Goal: Transaction & Acquisition: Purchase product/service

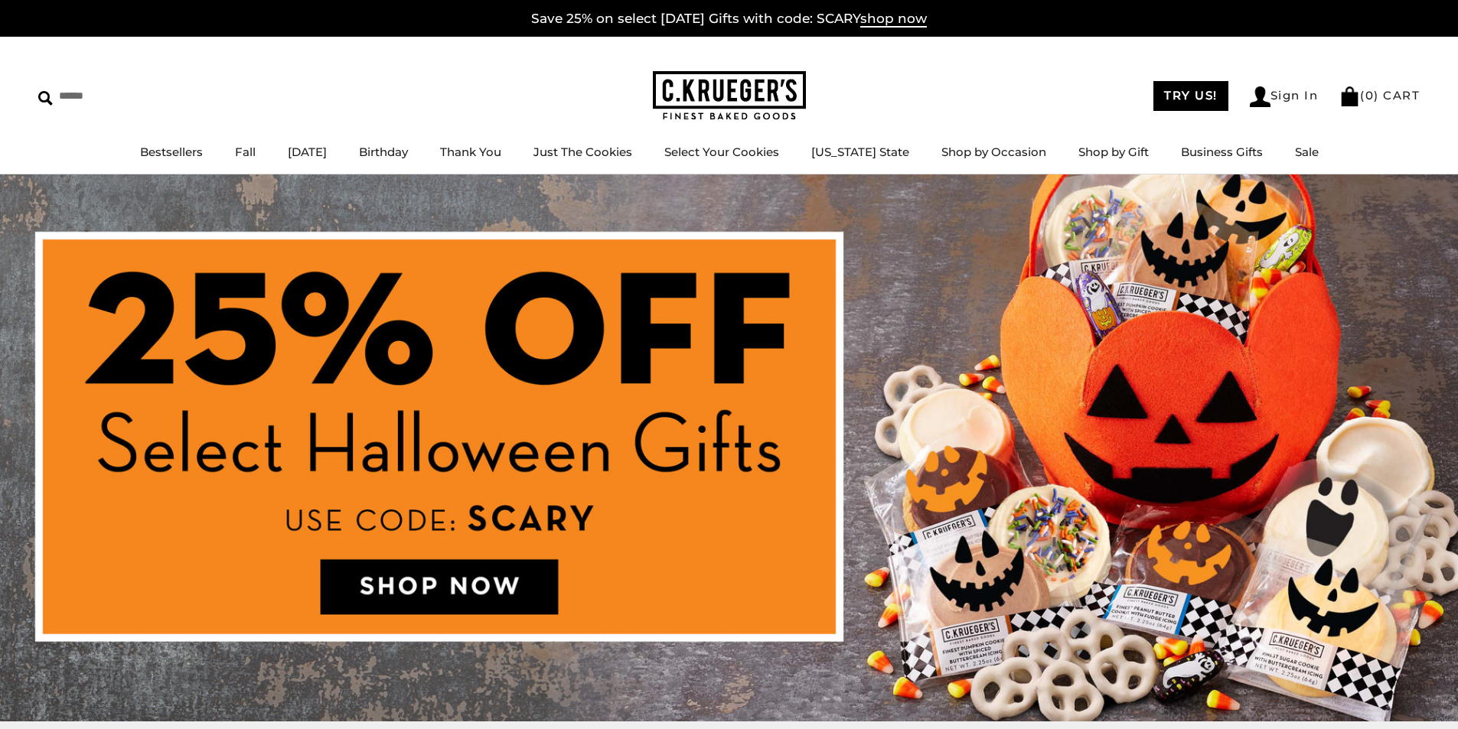
click at [416, 565] on img at bounding box center [729, 447] width 1458 height 547
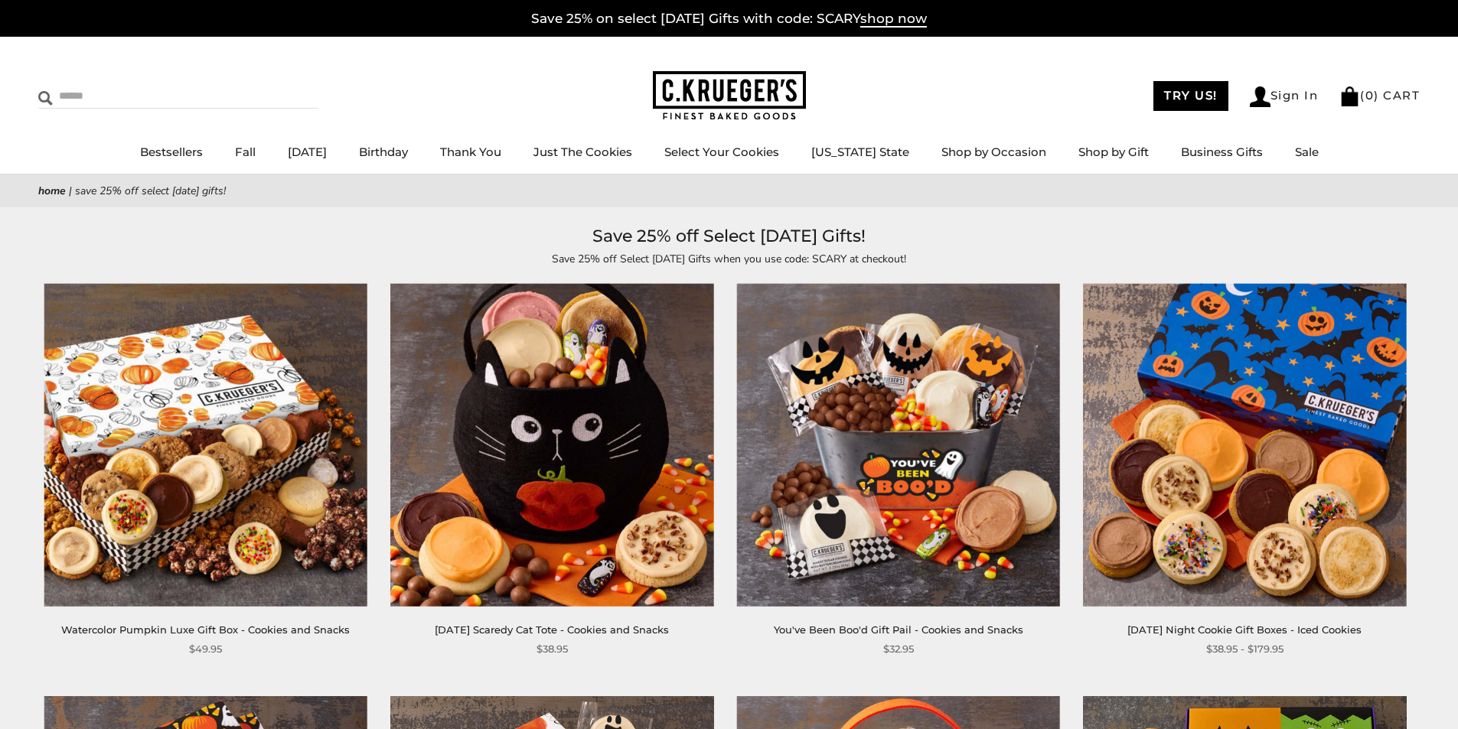
click at [151, 90] on input "Search" at bounding box center [129, 96] width 182 height 24
type input "****"
click at [277, 84] on input "******" at bounding box center [297, 94] width 41 height 21
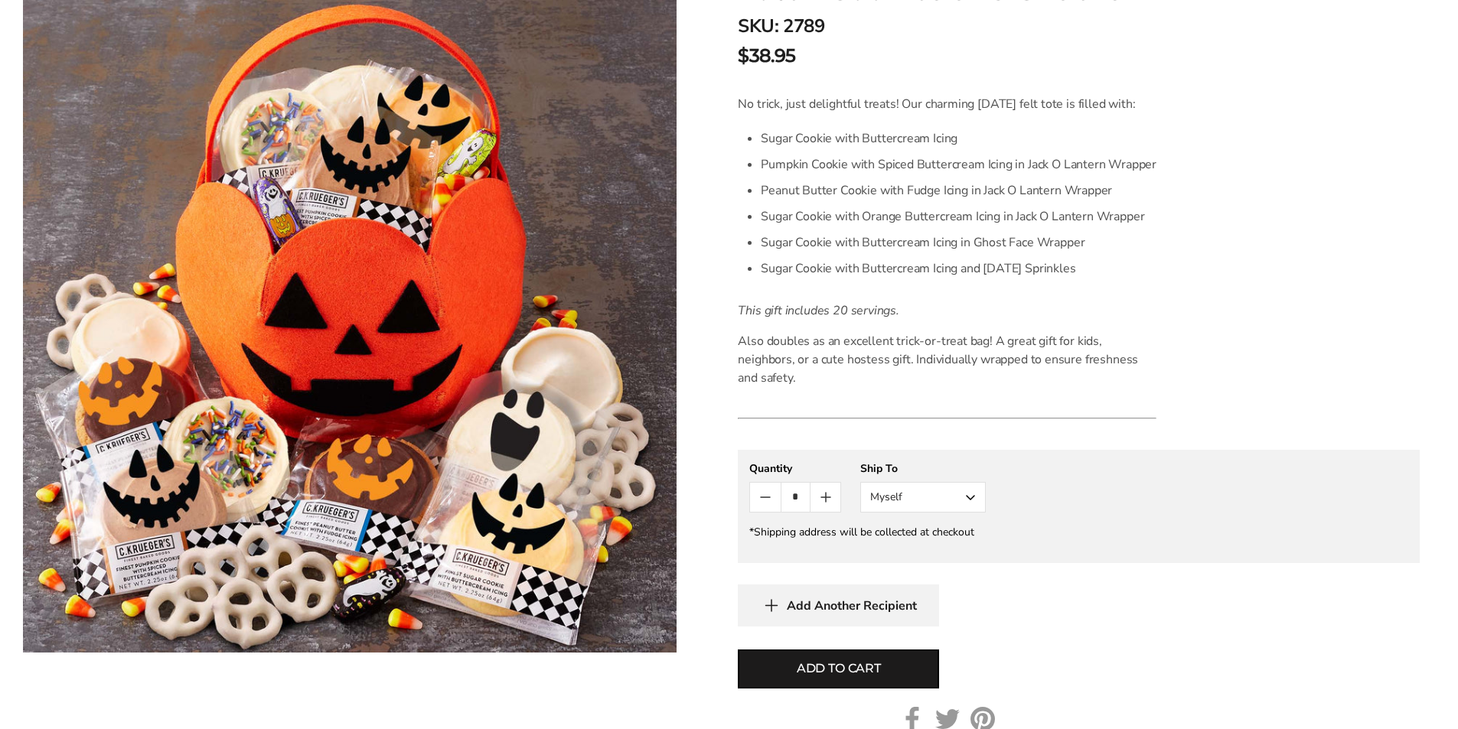
scroll to position [383, 0]
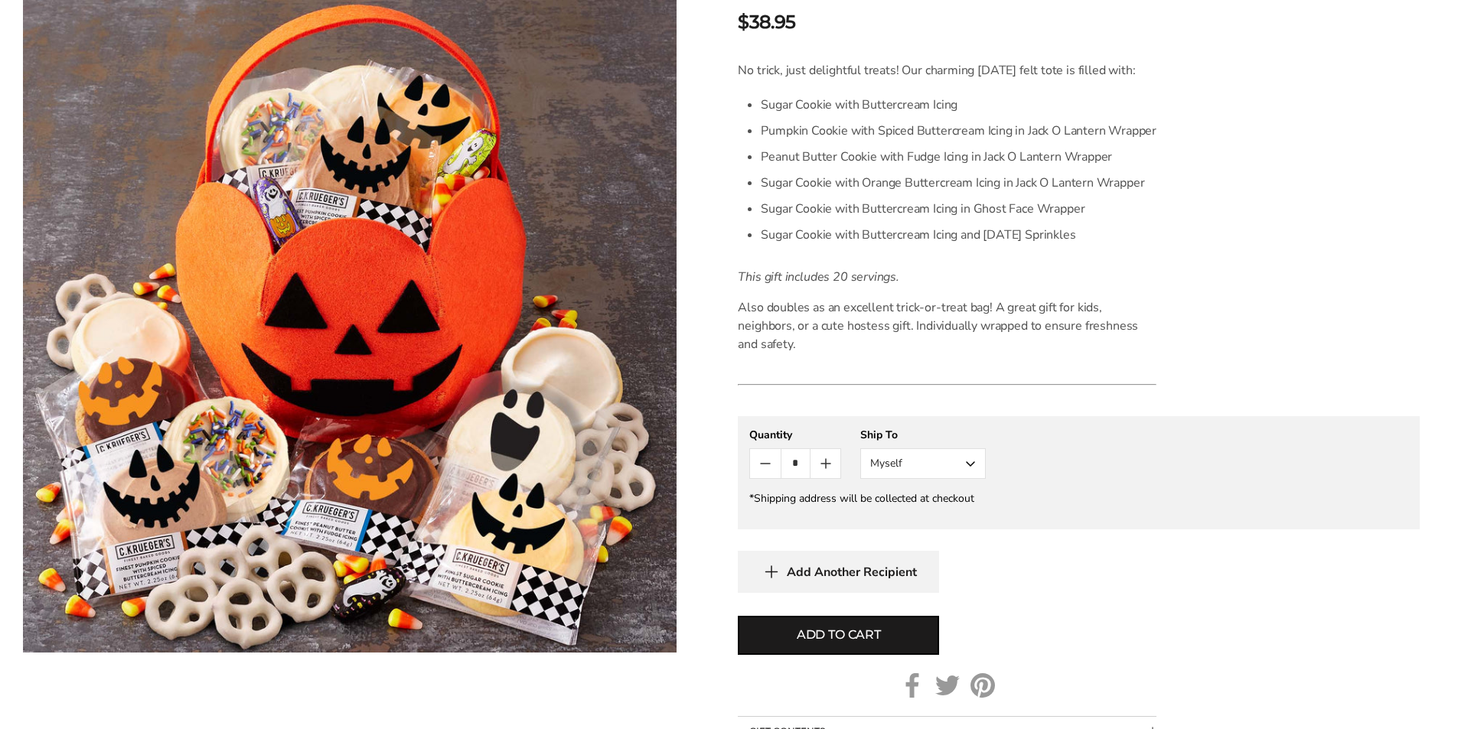
click at [909, 448] on button "Myself" at bounding box center [922, 463] width 125 height 31
click at [911, 507] on button "Other Recipient" at bounding box center [923, 521] width 124 height 28
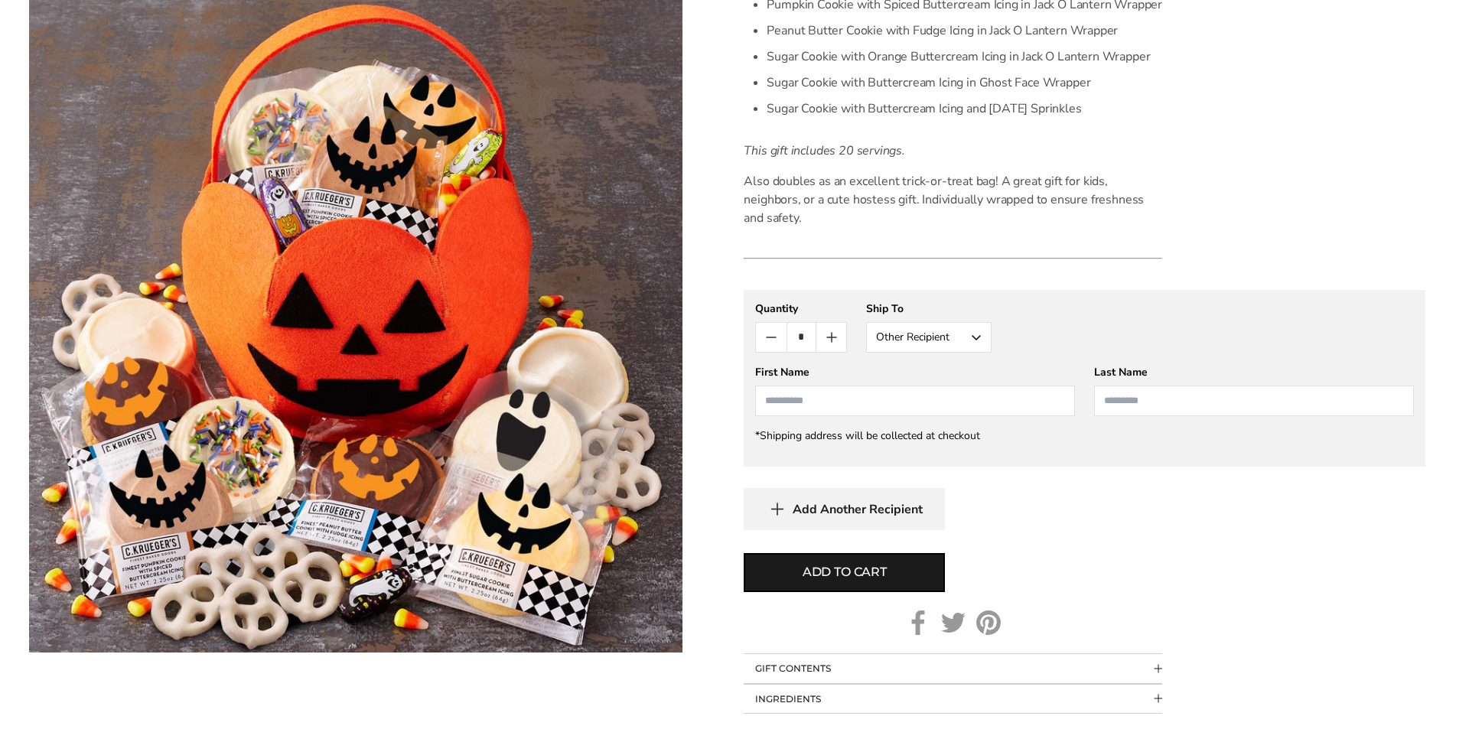
scroll to position [536, 0]
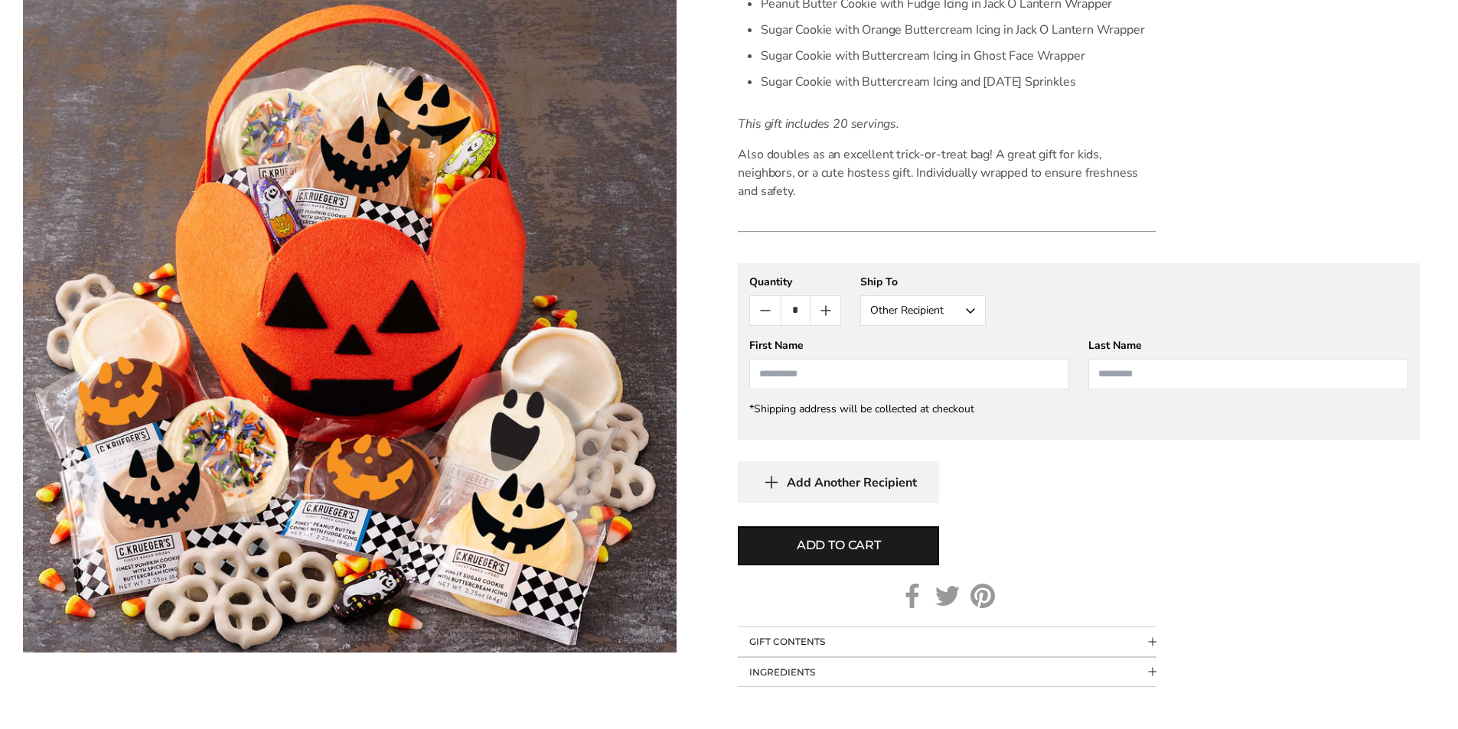
click at [826, 362] on input "First Name" at bounding box center [909, 374] width 320 height 31
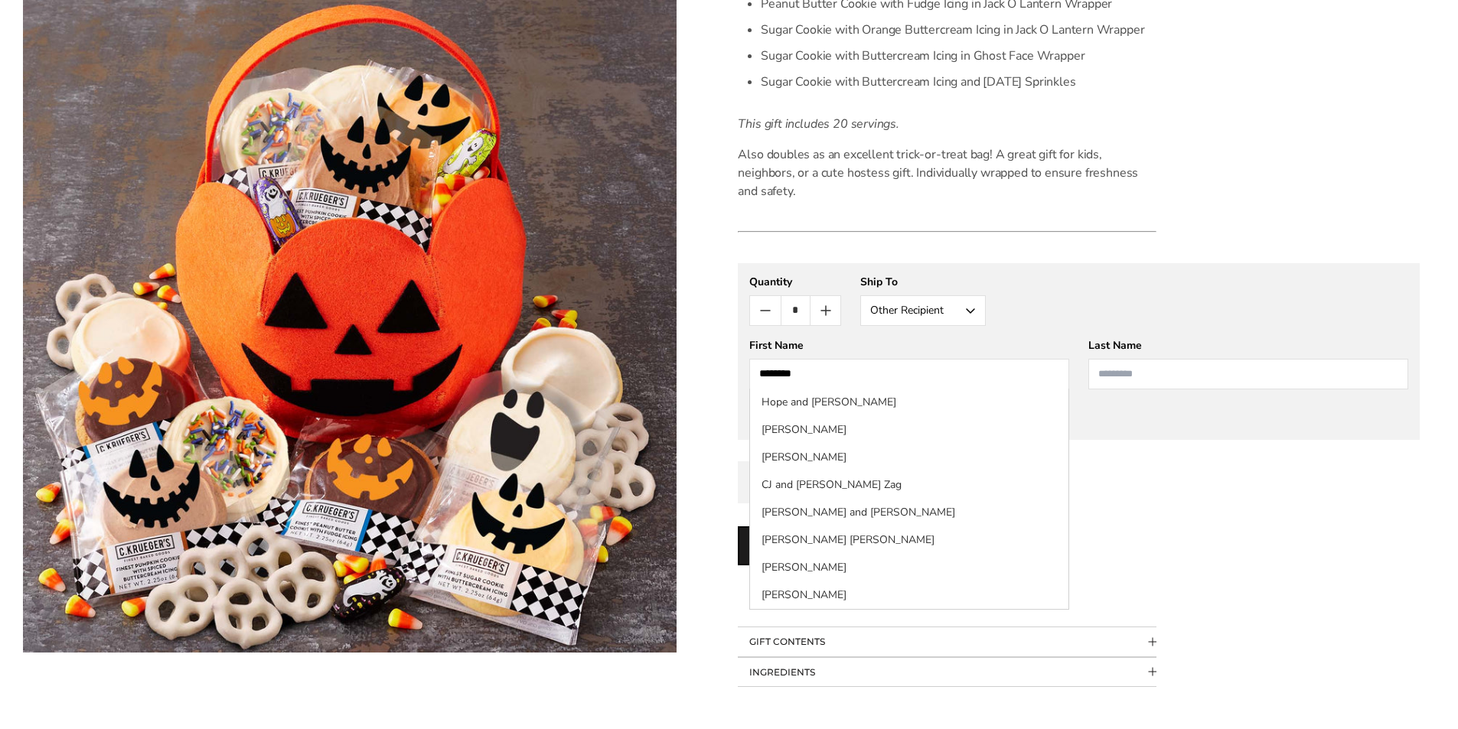
type input "********"
type input "*****"
click at [1165, 526] on div "Add to cart" at bounding box center [1079, 545] width 682 height 39
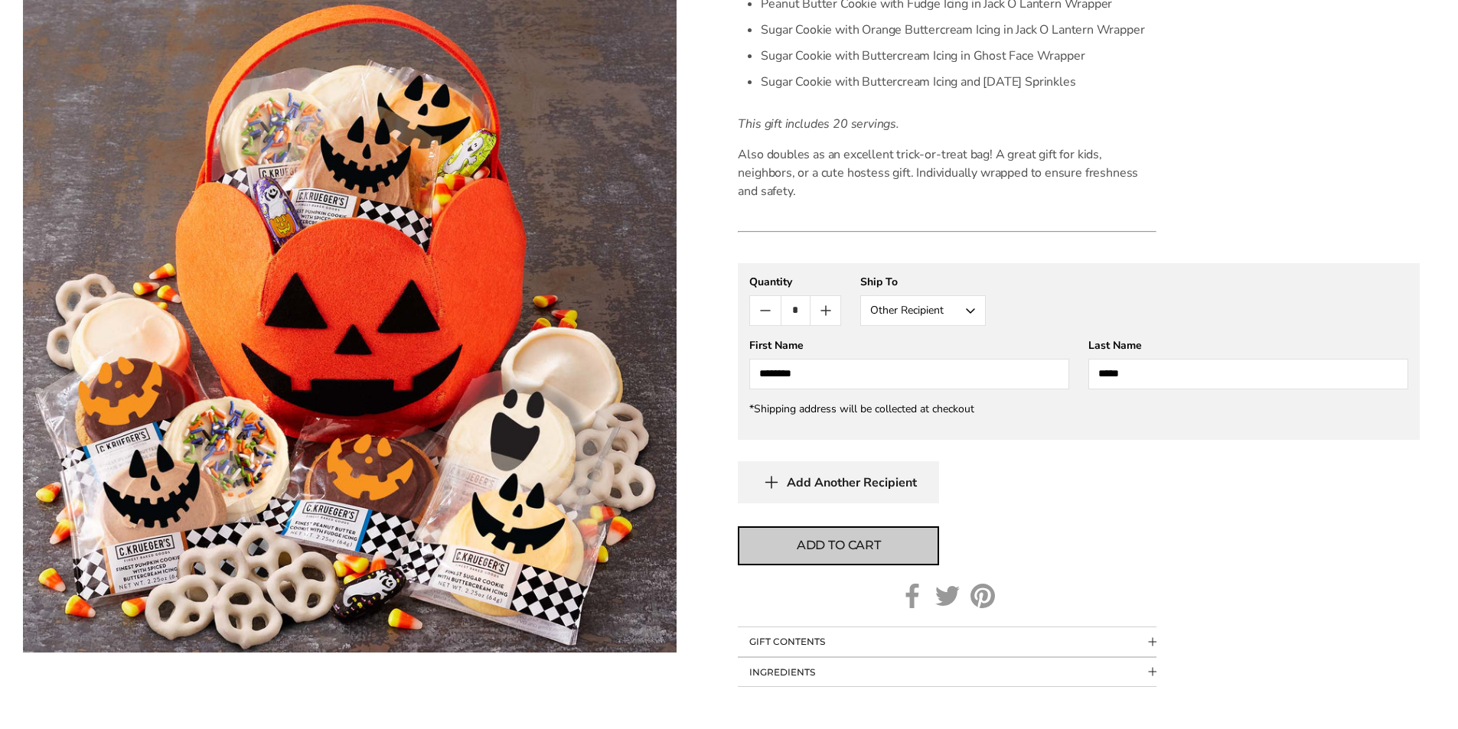
click at [822, 536] on span "Add to cart" at bounding box center [839, 545] width 84 height 18
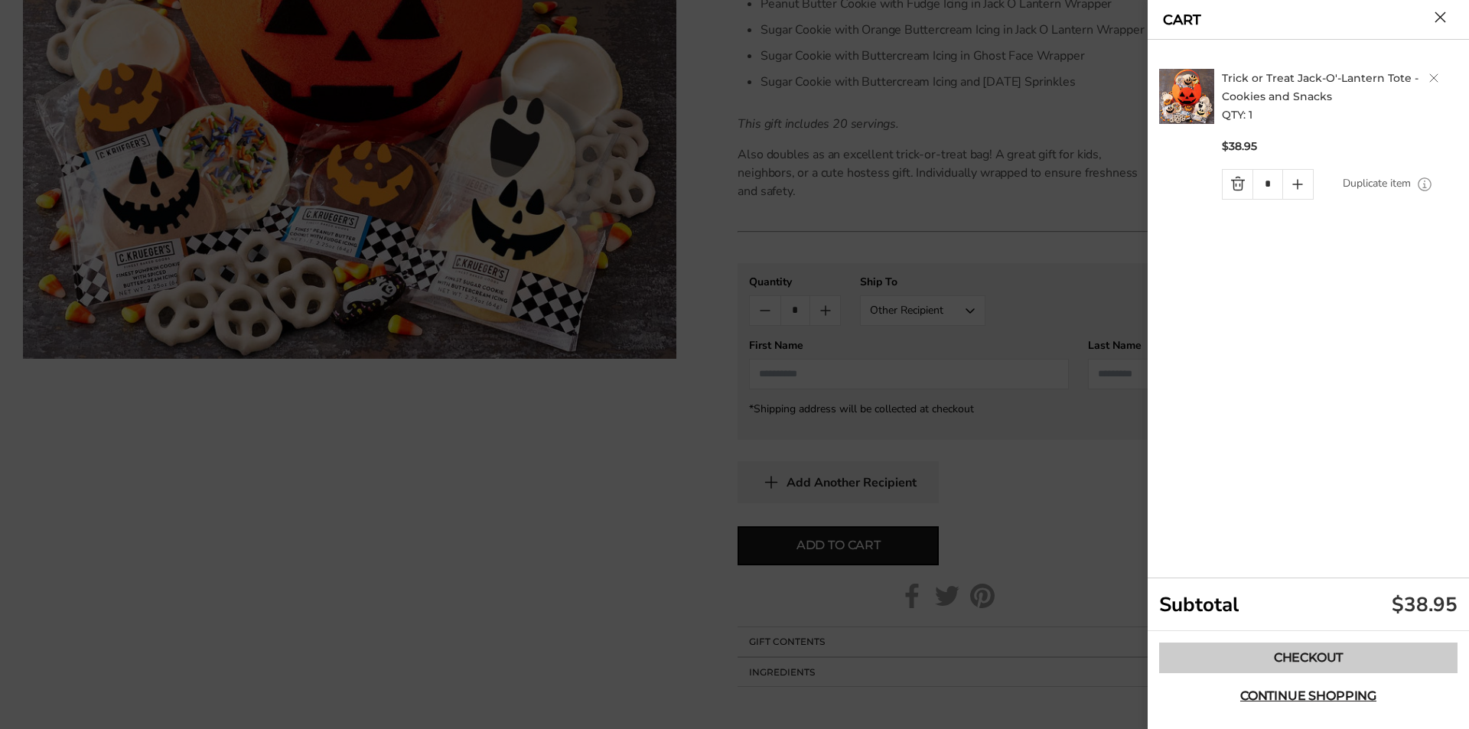
click at [1275, 661] on link "Checkout" at bounding box center [1308, 658] width 298 height 31
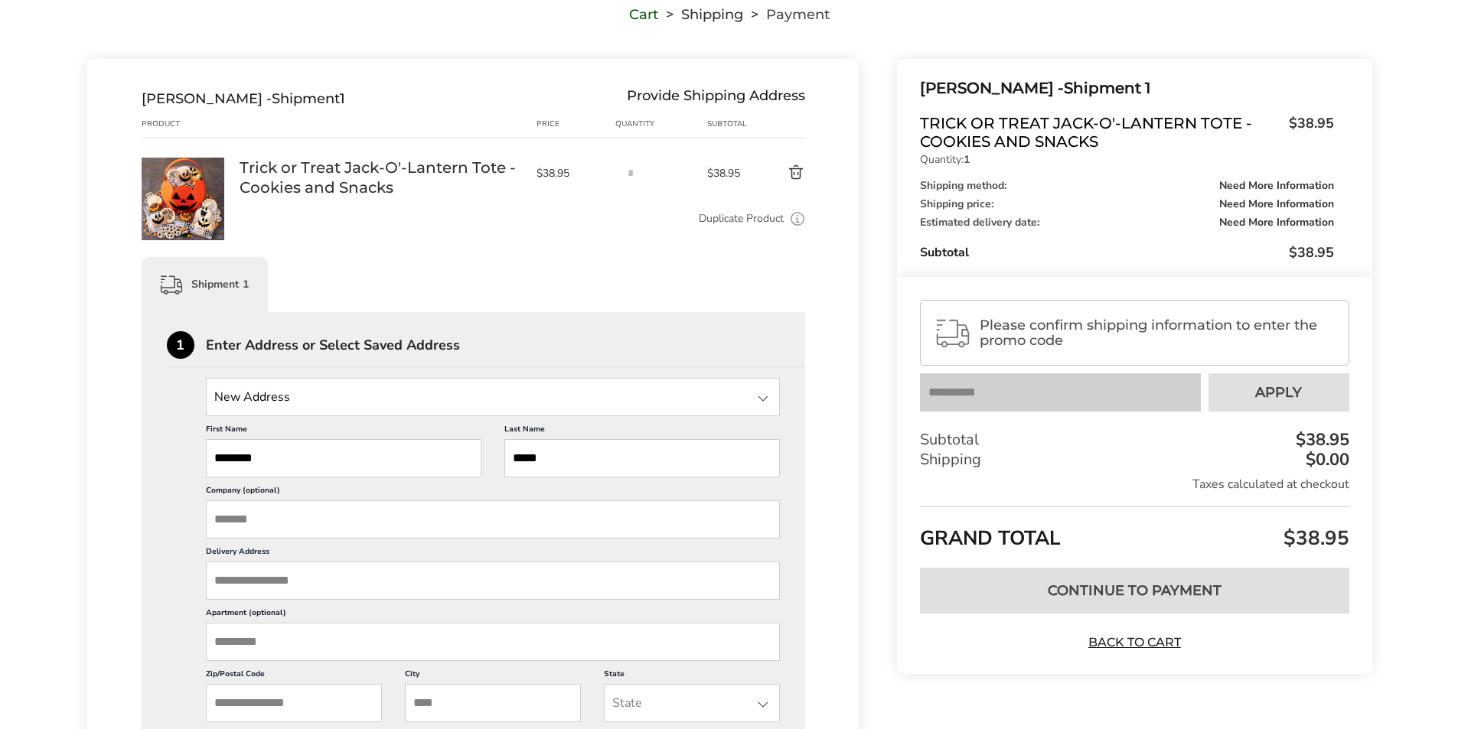
scroll to position [153, 0]
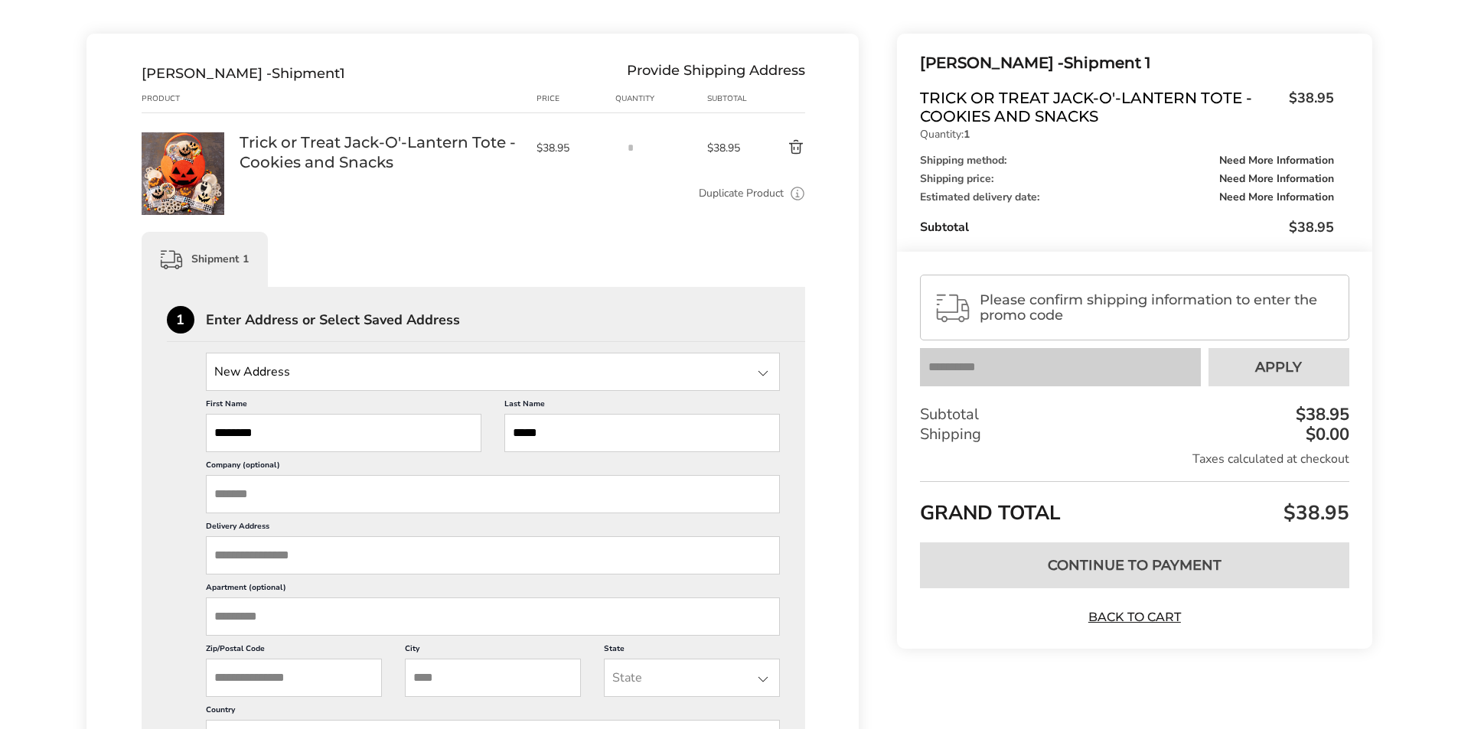
click at [1051, 300] on span "Please confirm shipping information to enter the promo code" at bounding box center [1156, 307] width 355 height 31
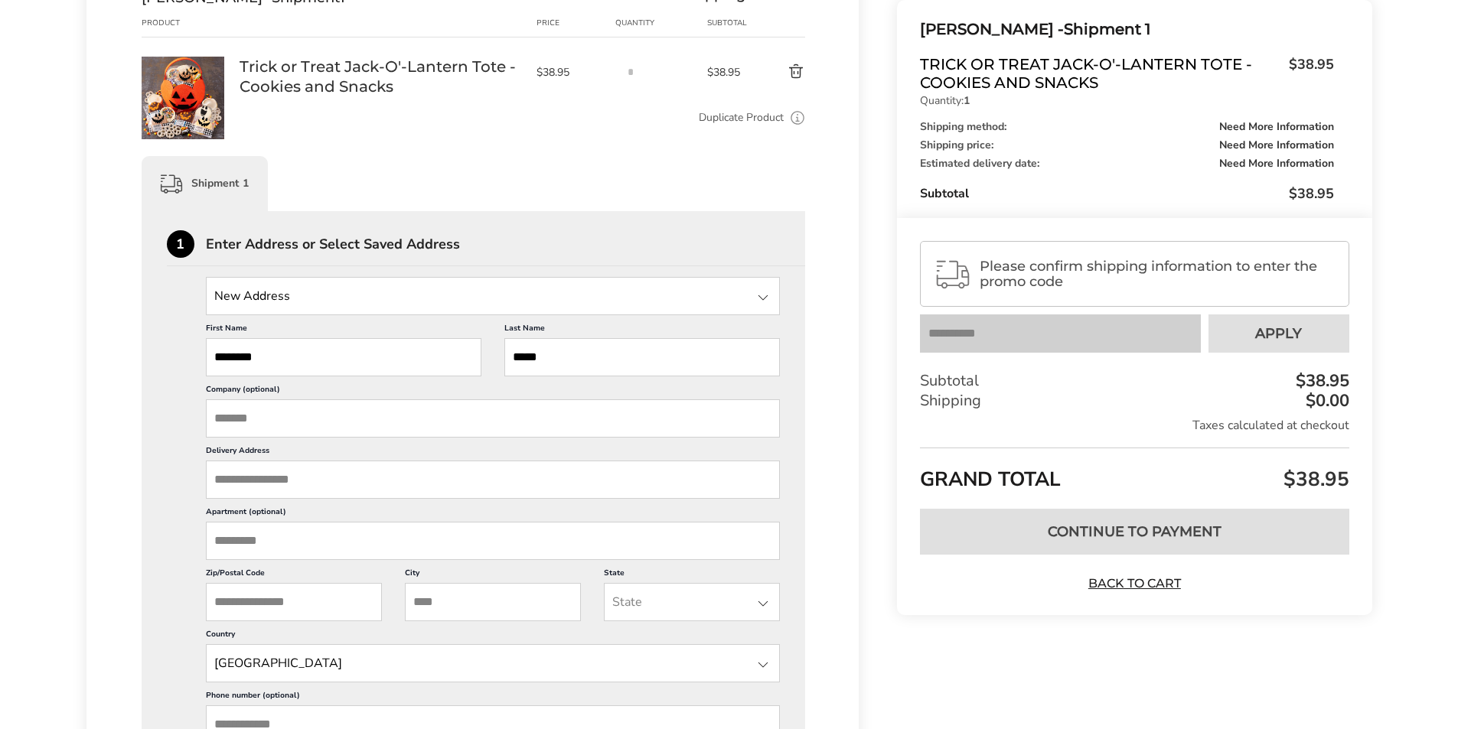
scroll to position [306, 0]
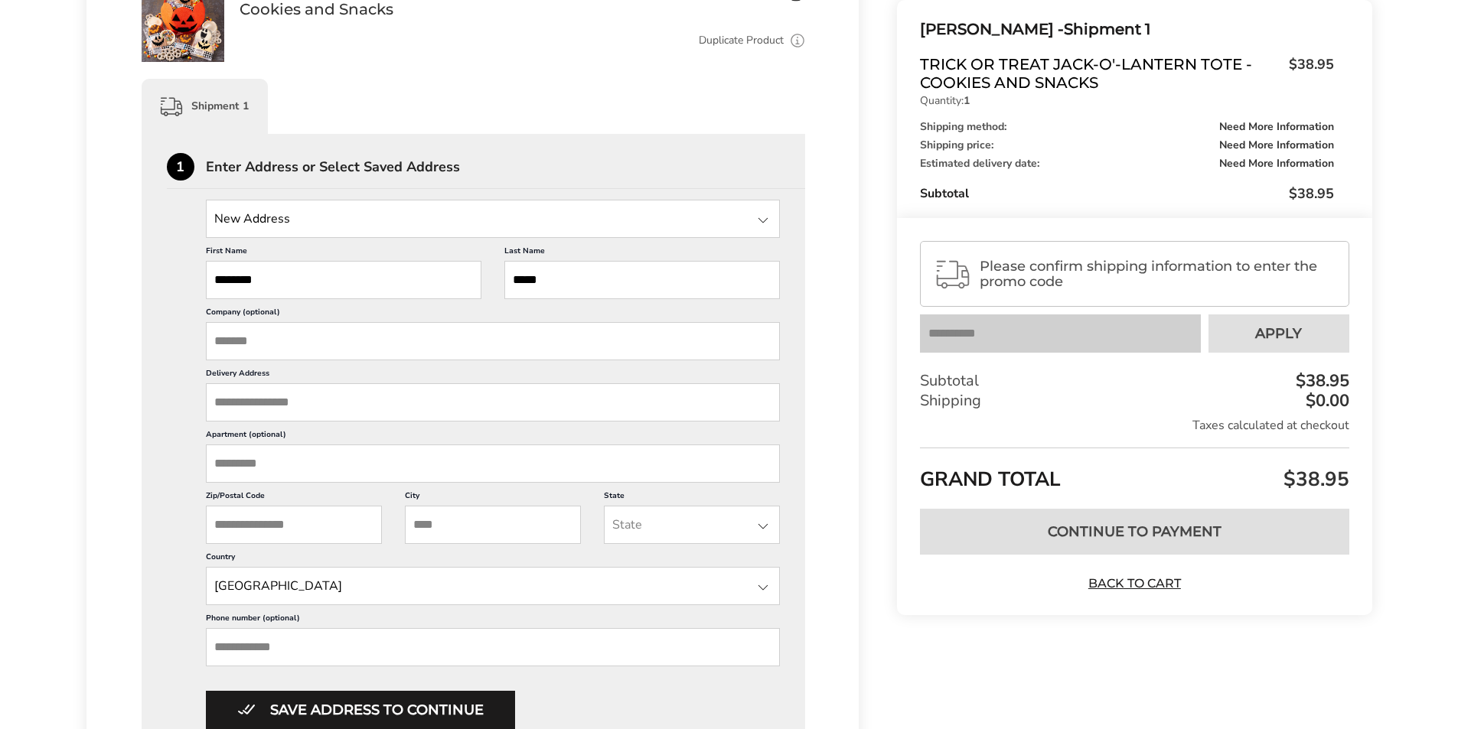
click at [303, 397] on input "Delivery Address" at bounding box center [493, 402] width 575 height 38
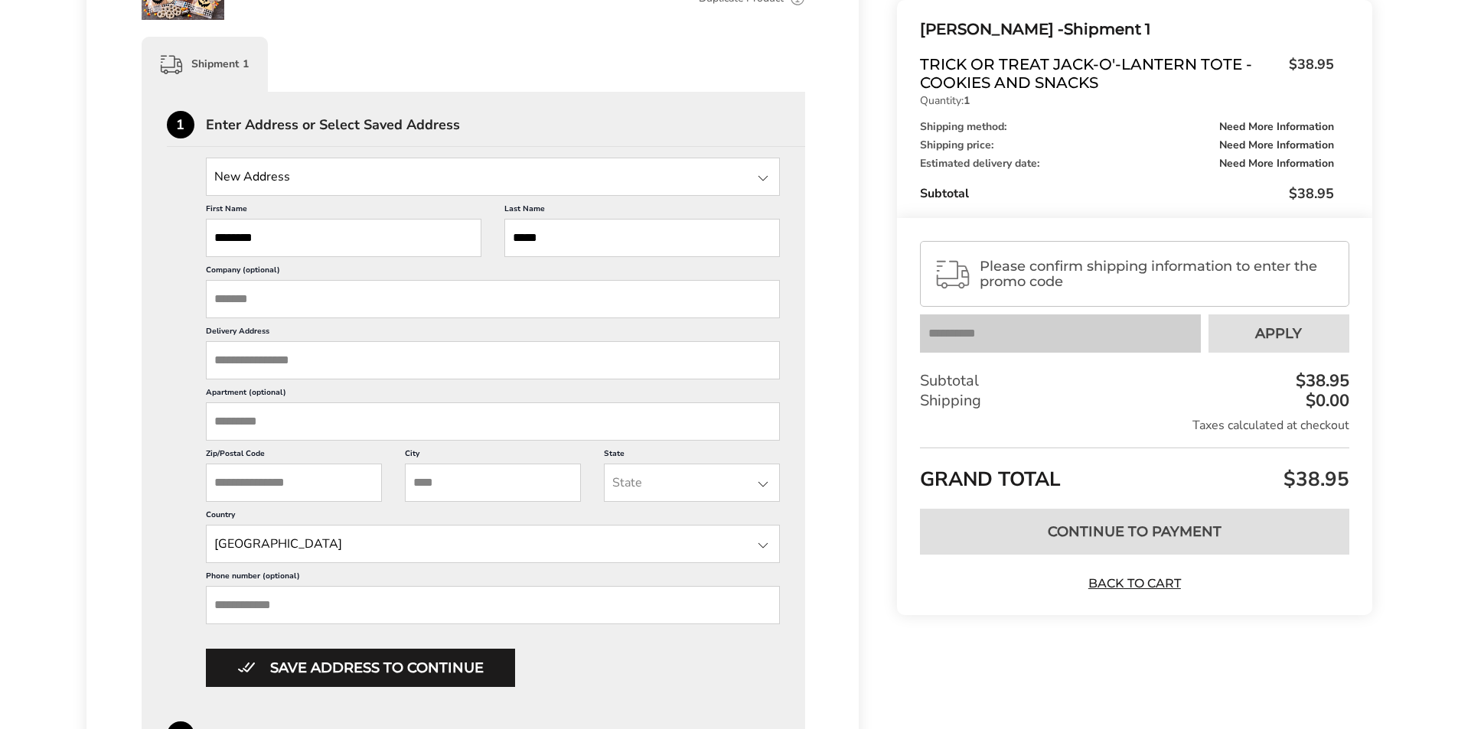
scroll to position [383, 0]
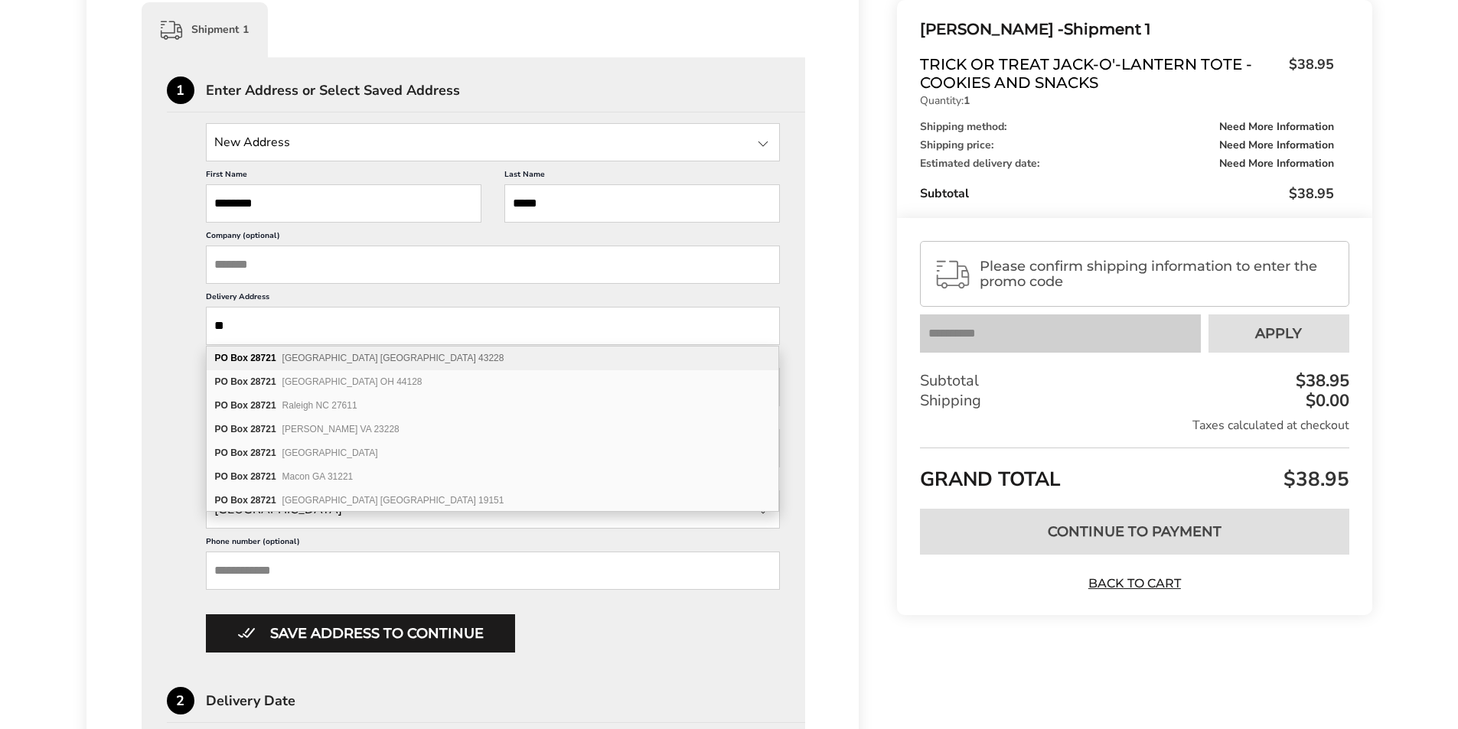
type input "*"
click at [103, 415] on div "Madeline Dulin - Shipment 1 Provide Shipping Address Product Price Quantity Sub…" at bounding box center [472, 517] width 773 height 1426
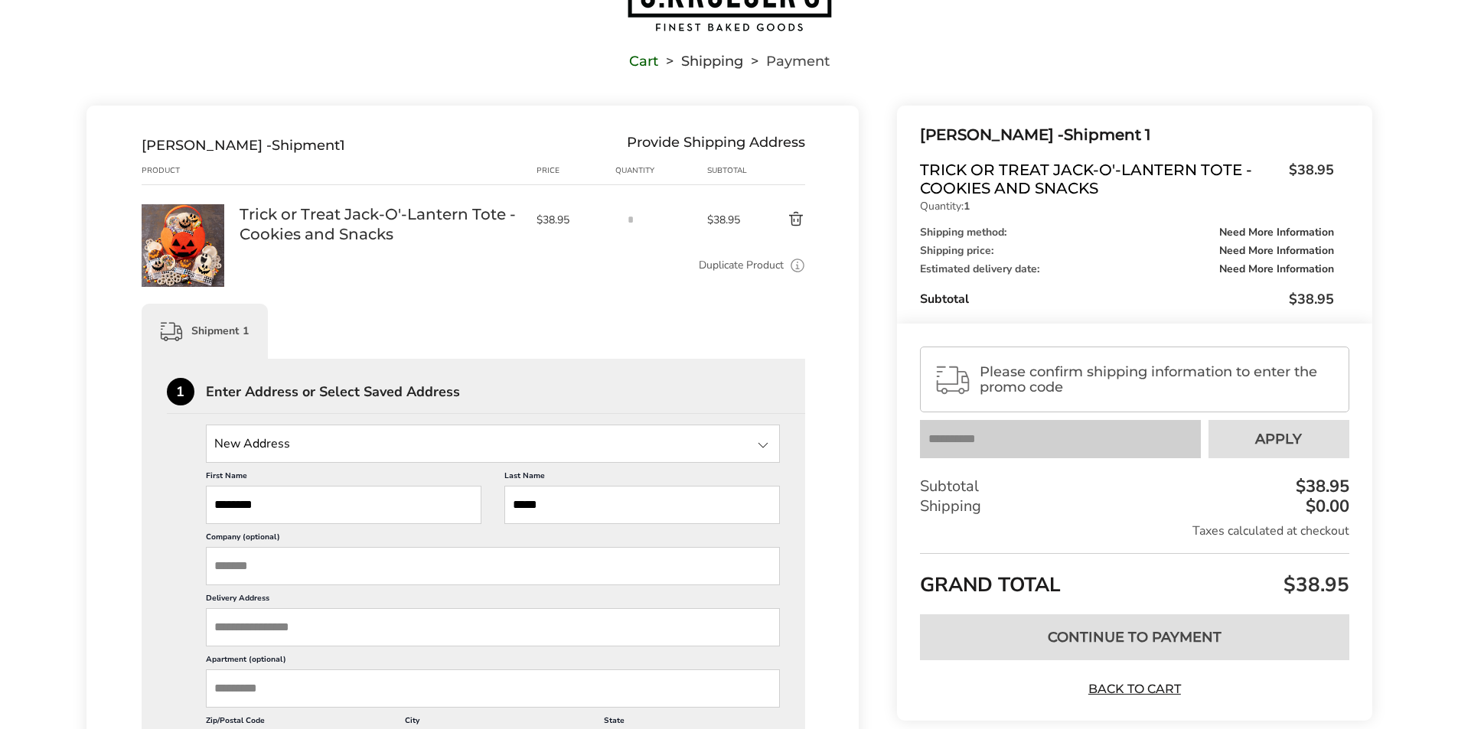
scroll to position [77, 0]
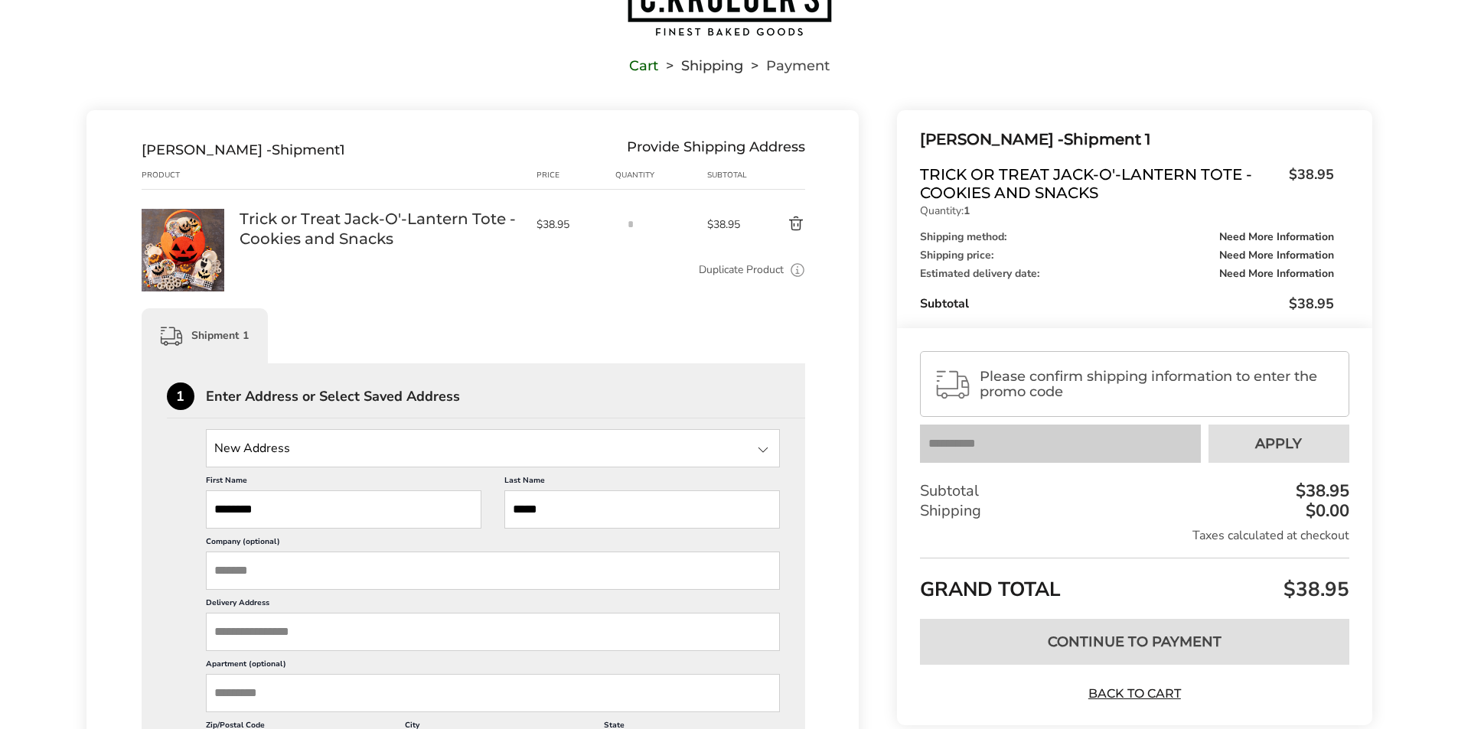
click at [791, 228] on button "Delete product" at bounding box center [778, 224] width 54 height 18
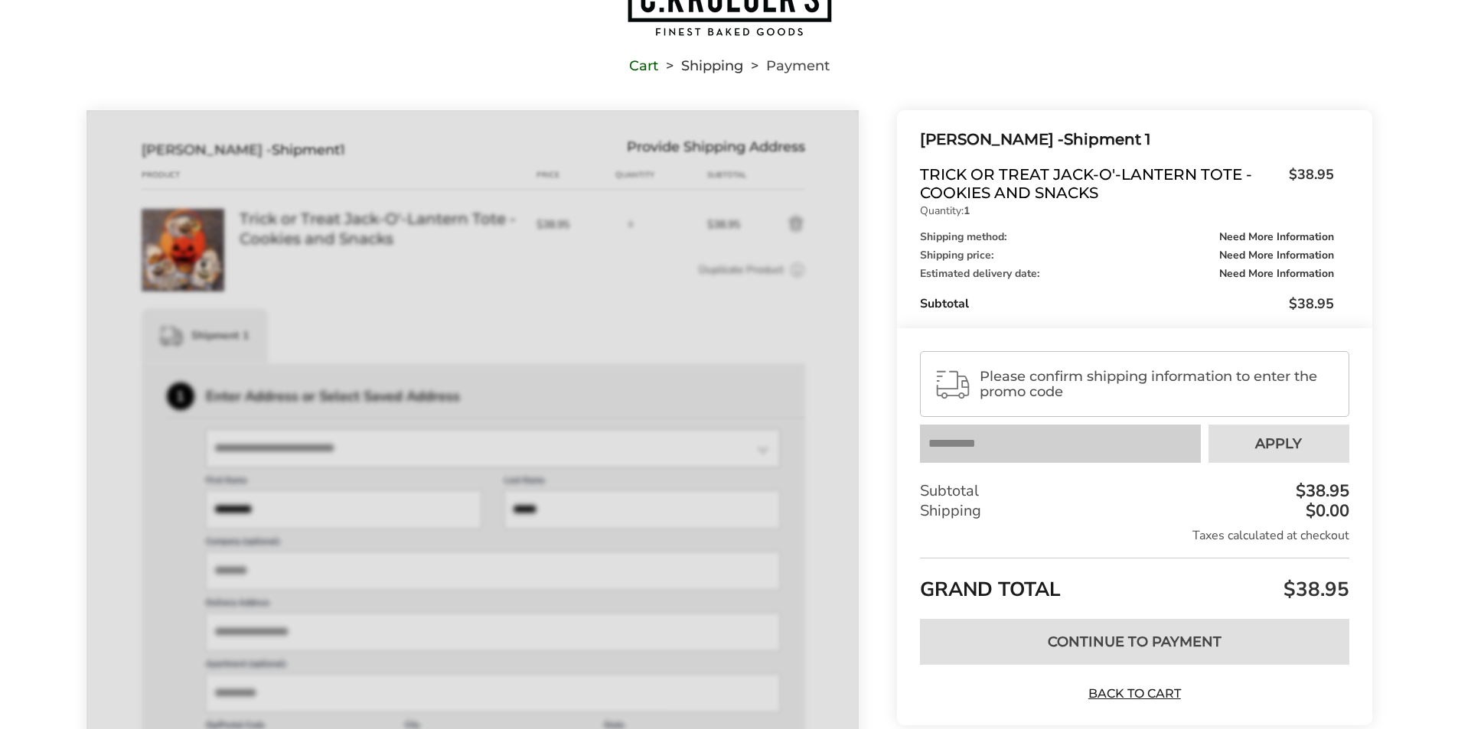
scroll to position [1, 0]
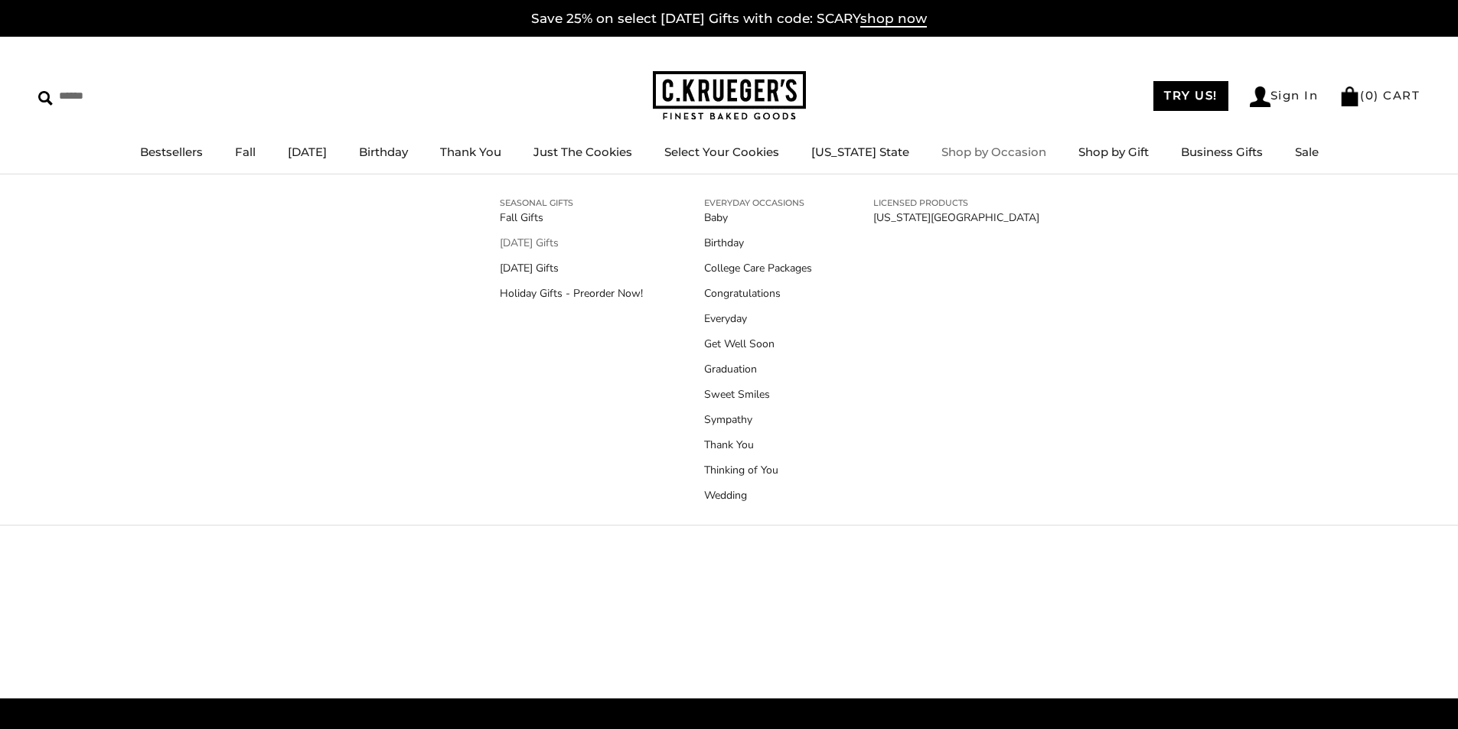
click at [526, 243] on link "[DATE] Gifts" at bounding box center [571, 243] width 143 height 16
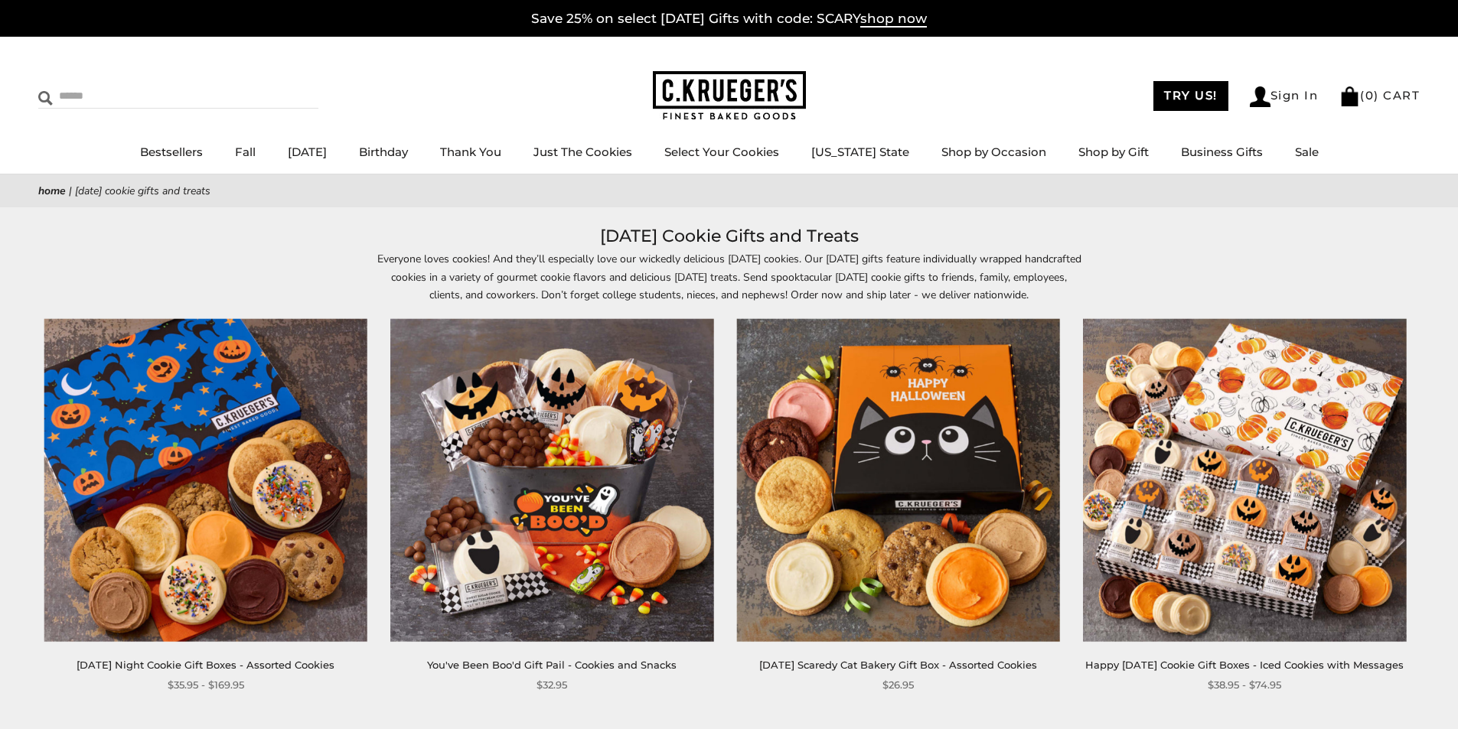
click at [105, 94] on input "Search" at bounding box center [129, 96] width 182 height 24
type input "****"
click at [277, 84] on input "******" at bounding box center [297, 94] width 41 height 21
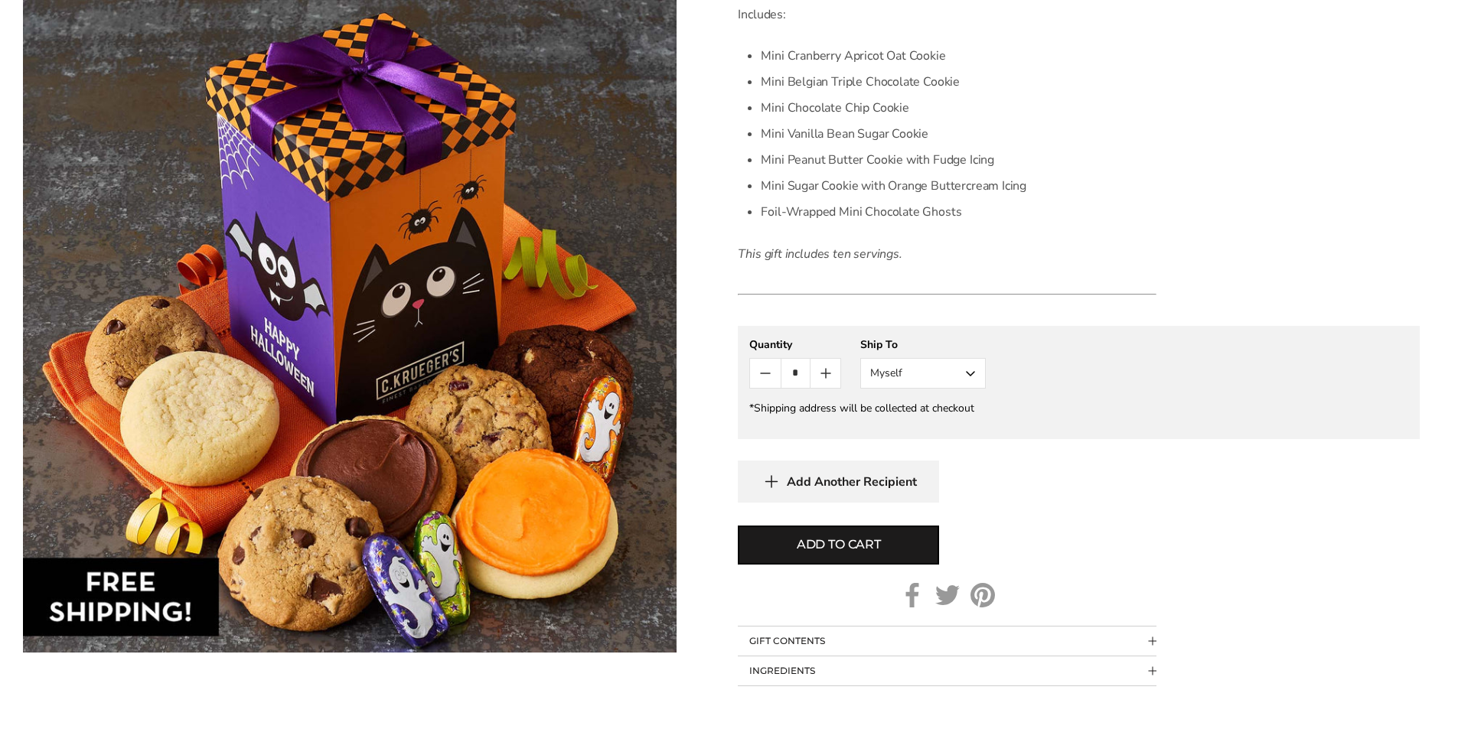
scroll to position [612, 0]
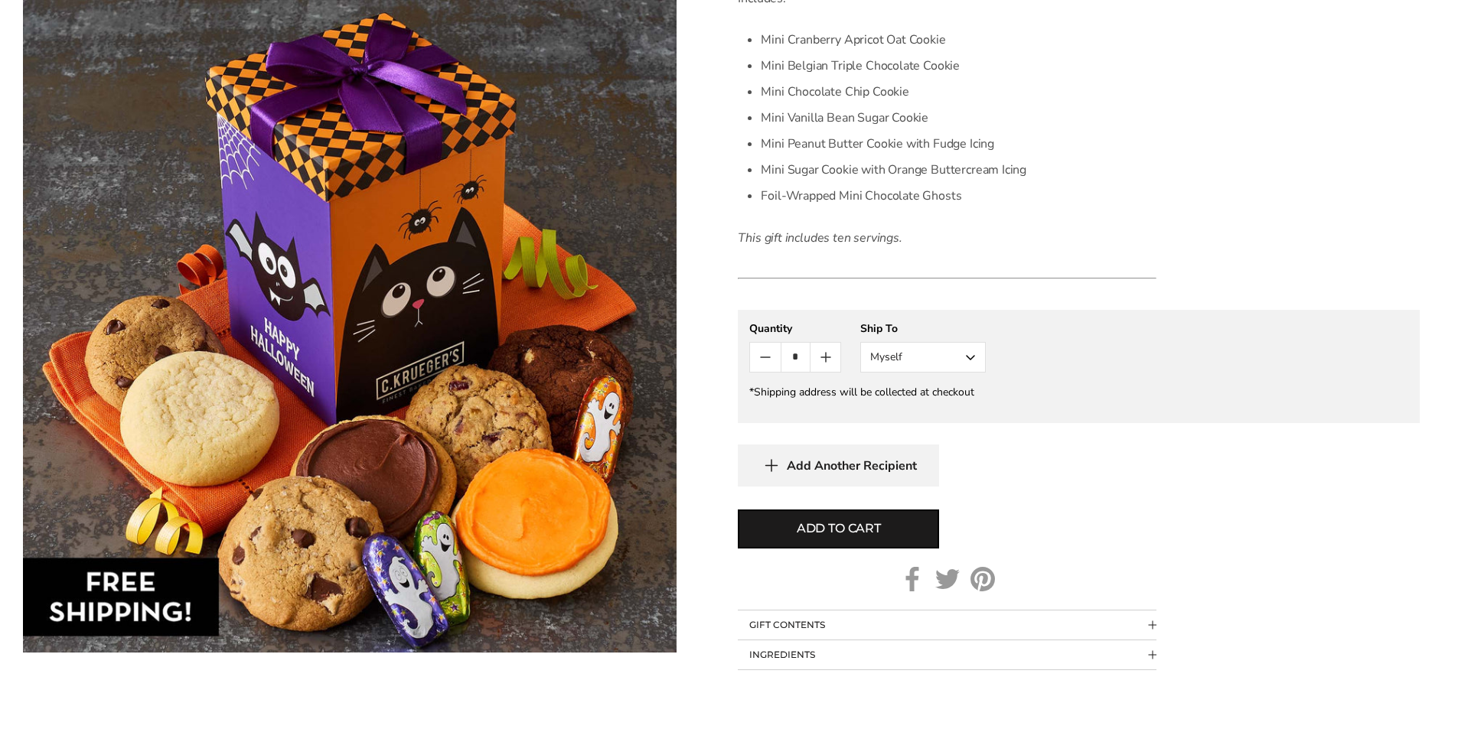
click at [943, 360] on button "Myself" at bounding box center [922, 357] width 125 height 31
click at [918, 411] on button "Other Recipient" at bounding box center [923, 414] width 124 height 28
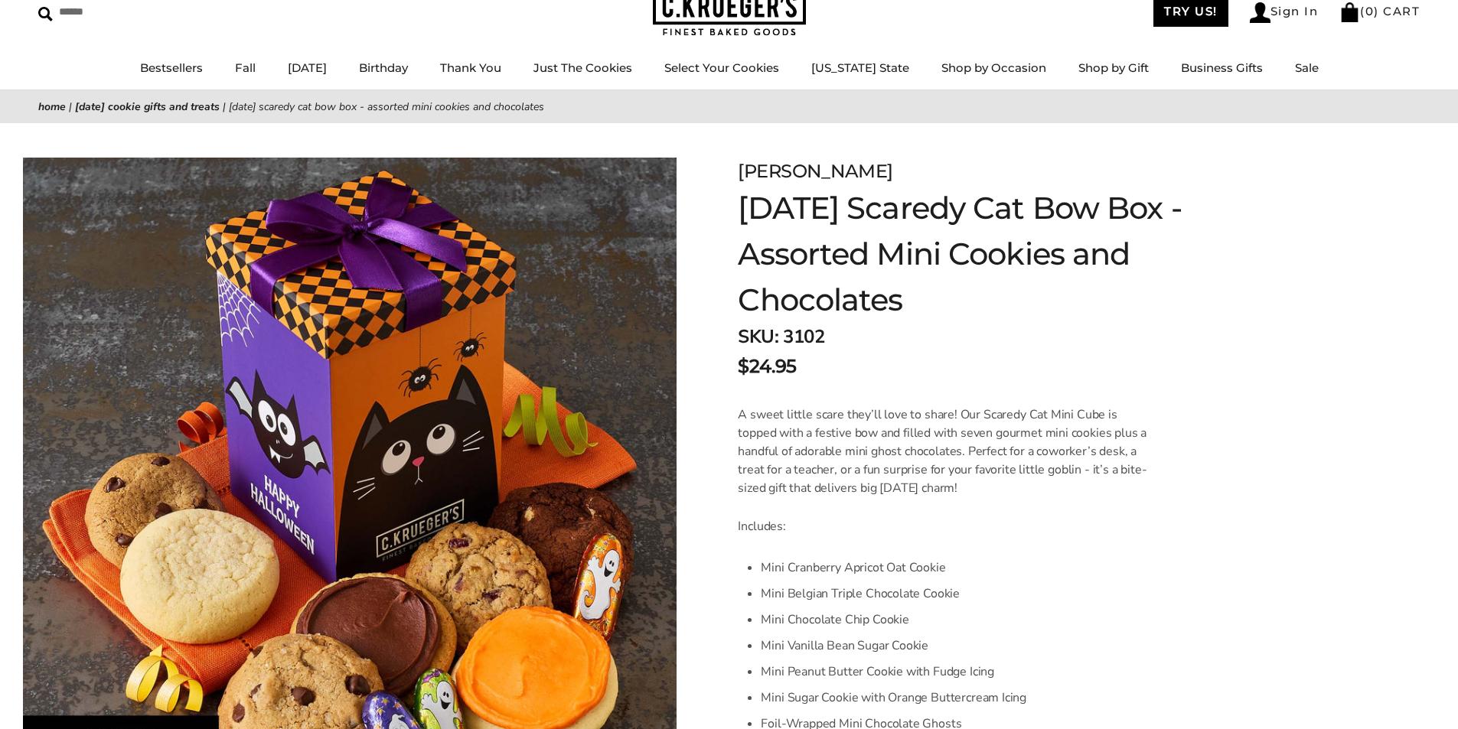
scroll to position [77, 0]
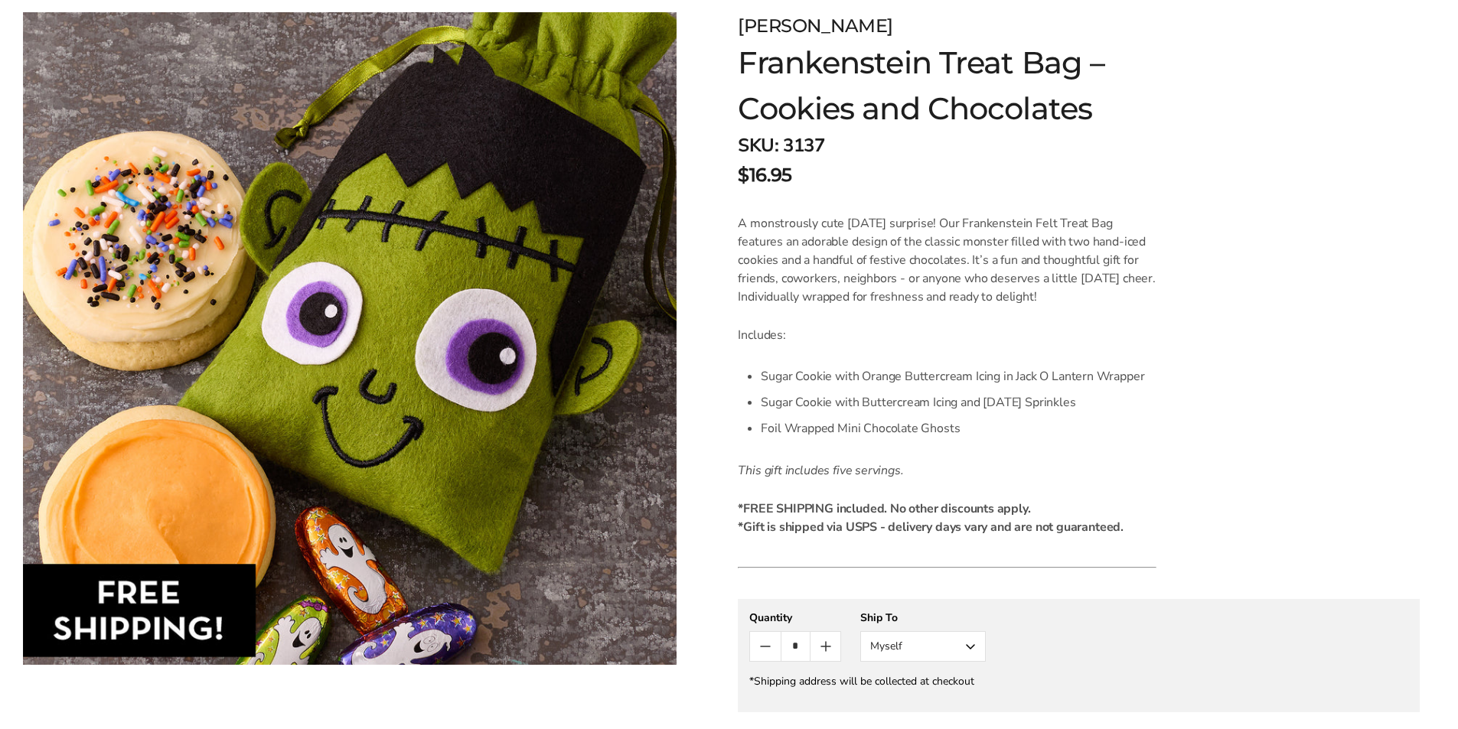
scroll to position [153, 0]
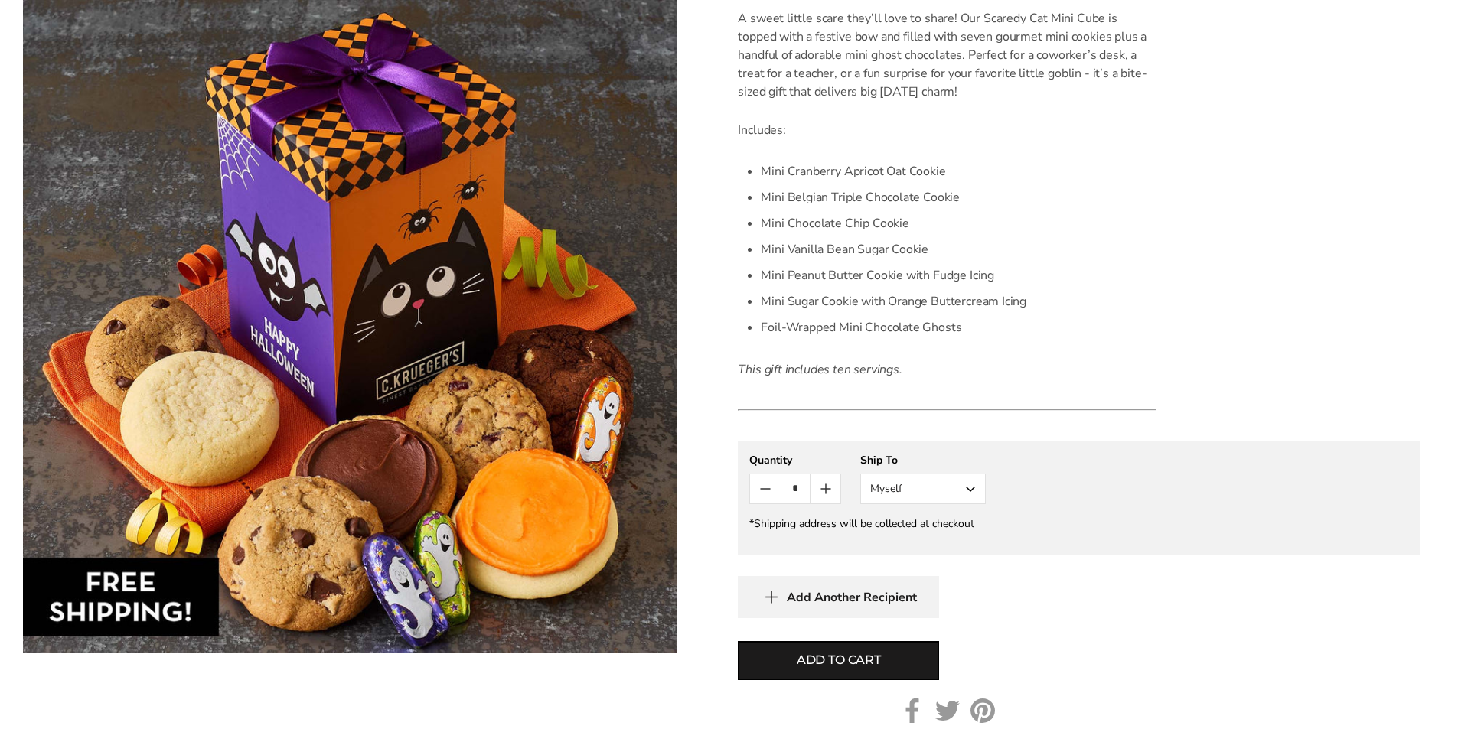
scroll to position [536, 0]
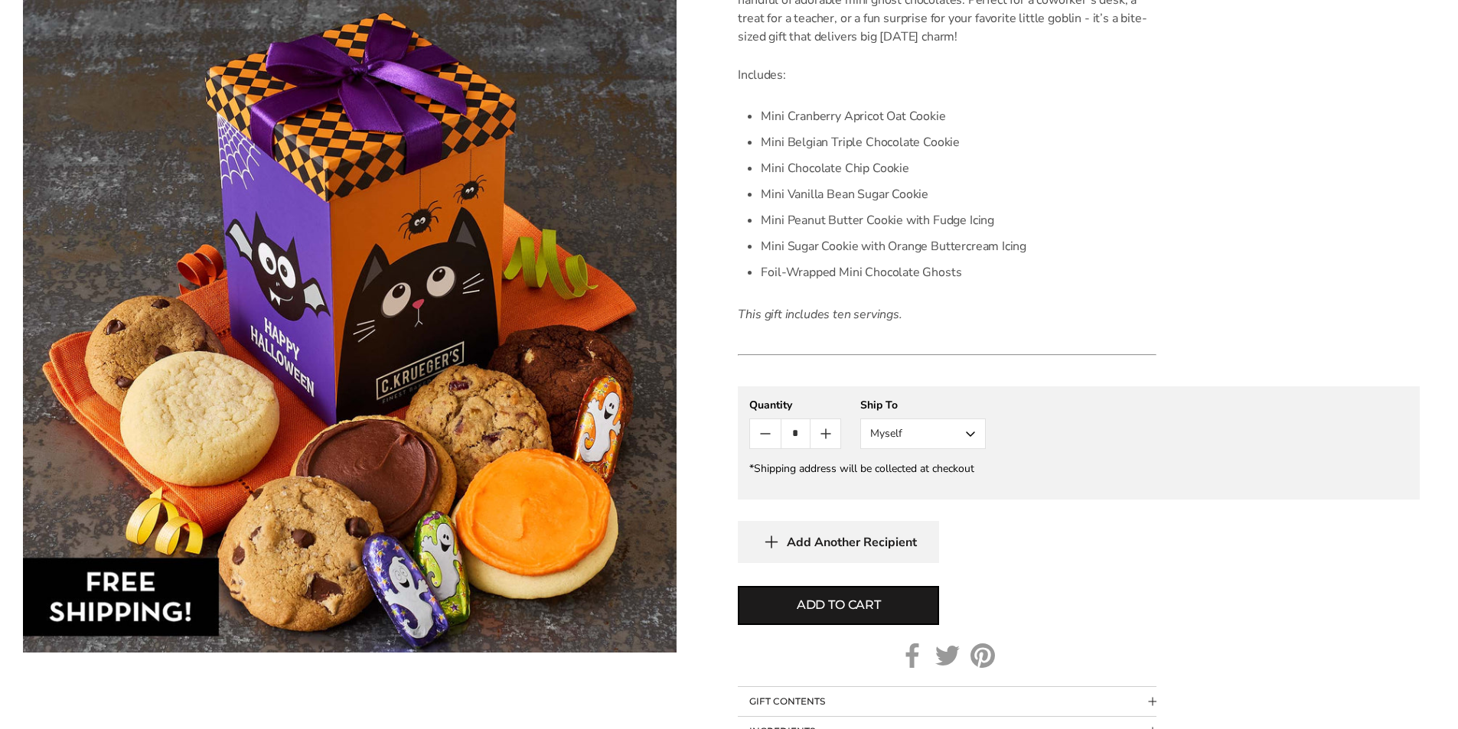
click at [911, 432] on button "Myself" at bounding box center [922, 434] width 125 height 31
click at [897, 487] on button "Other Recipient" at bounding box center [923, 491] width 124 height 28
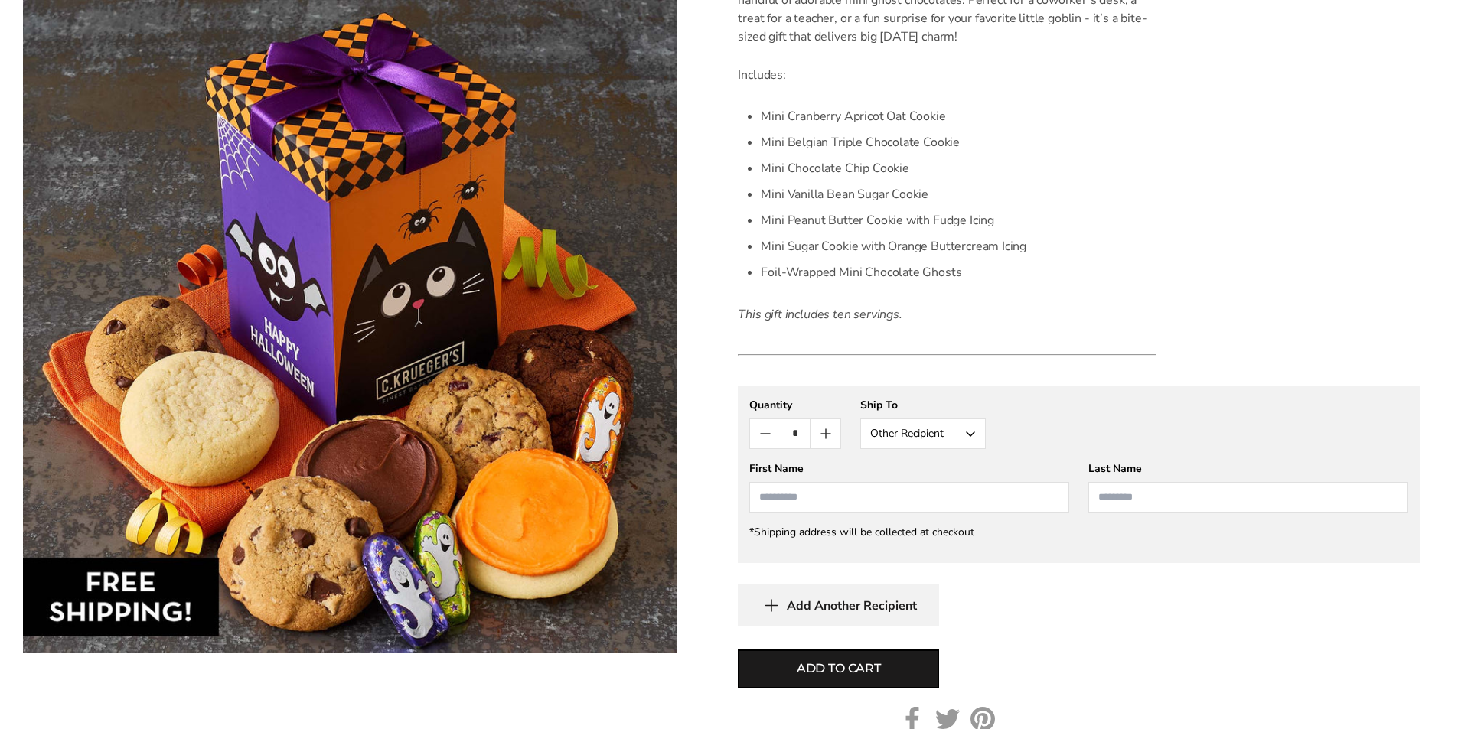
click at [817, 503] on input "First Name" at bounding box center [909, 497] width 320 height 31
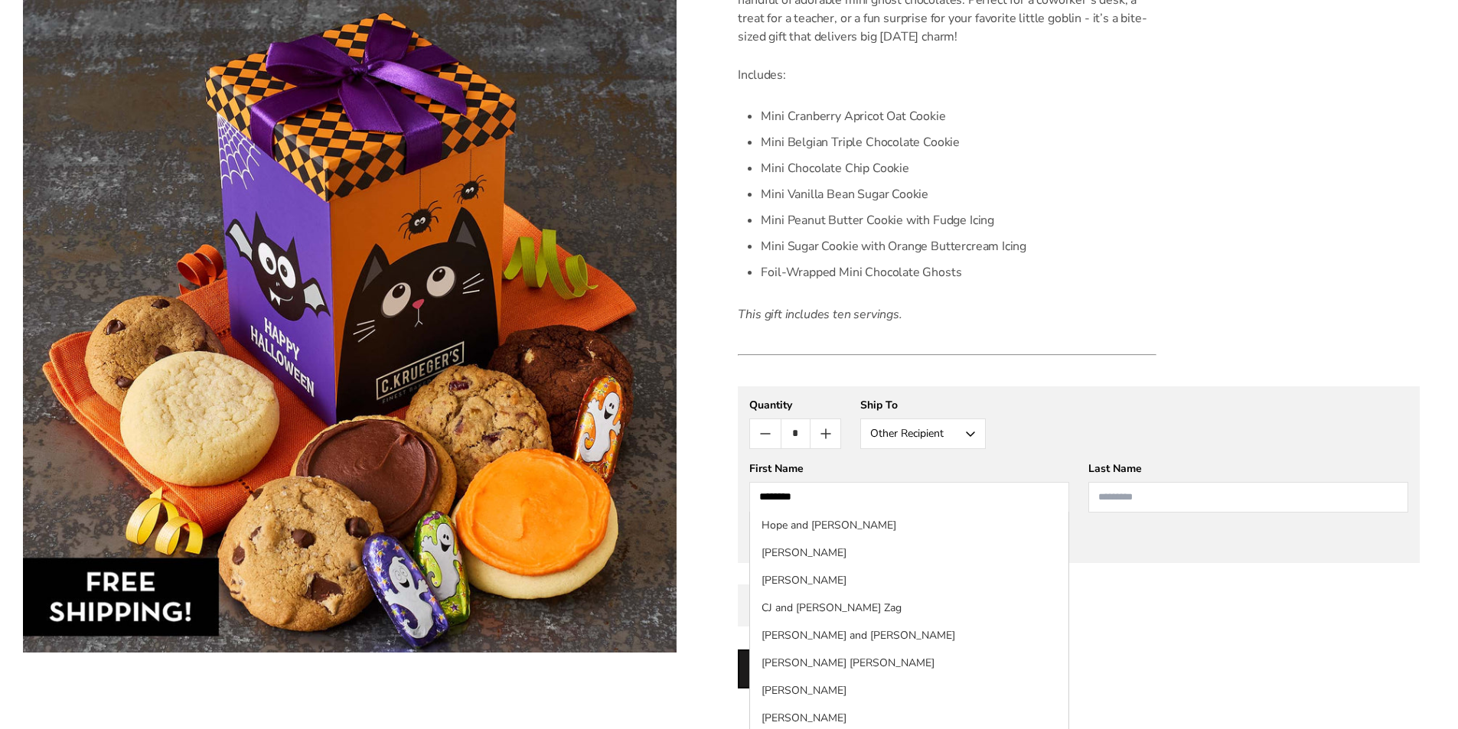
type input "********"
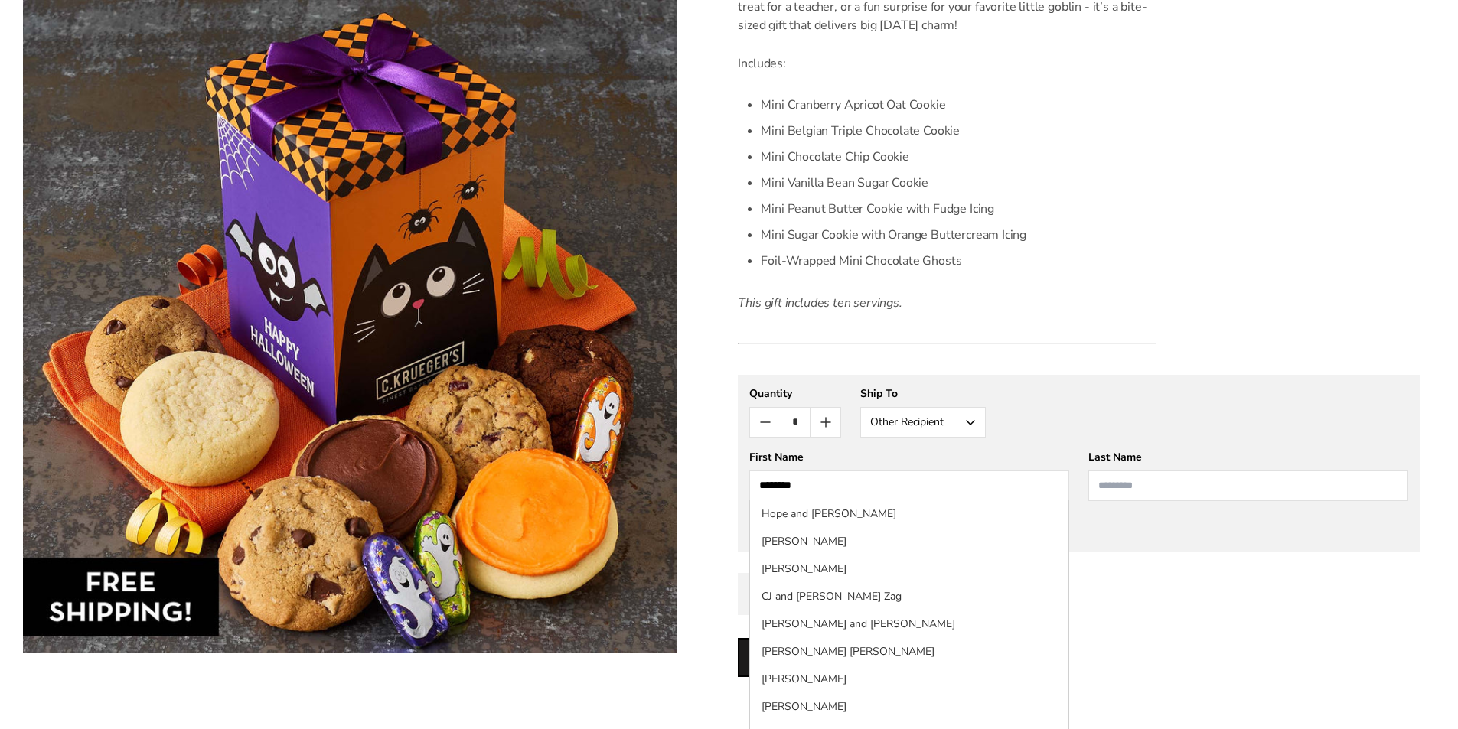
click at [1153, 490] on input "Last Name" at bounding box center [1248, 486] width 320 height 31
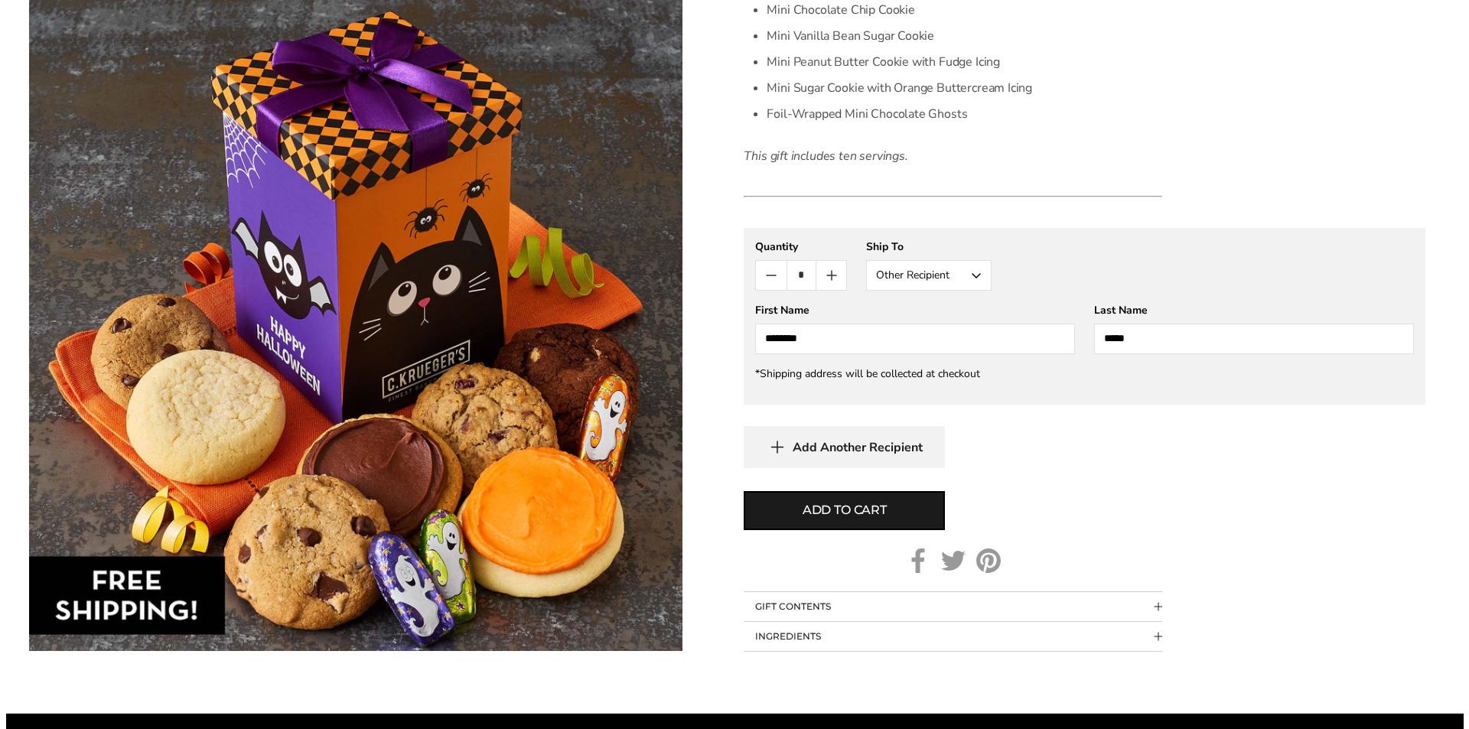
scroll to position [700, 0]
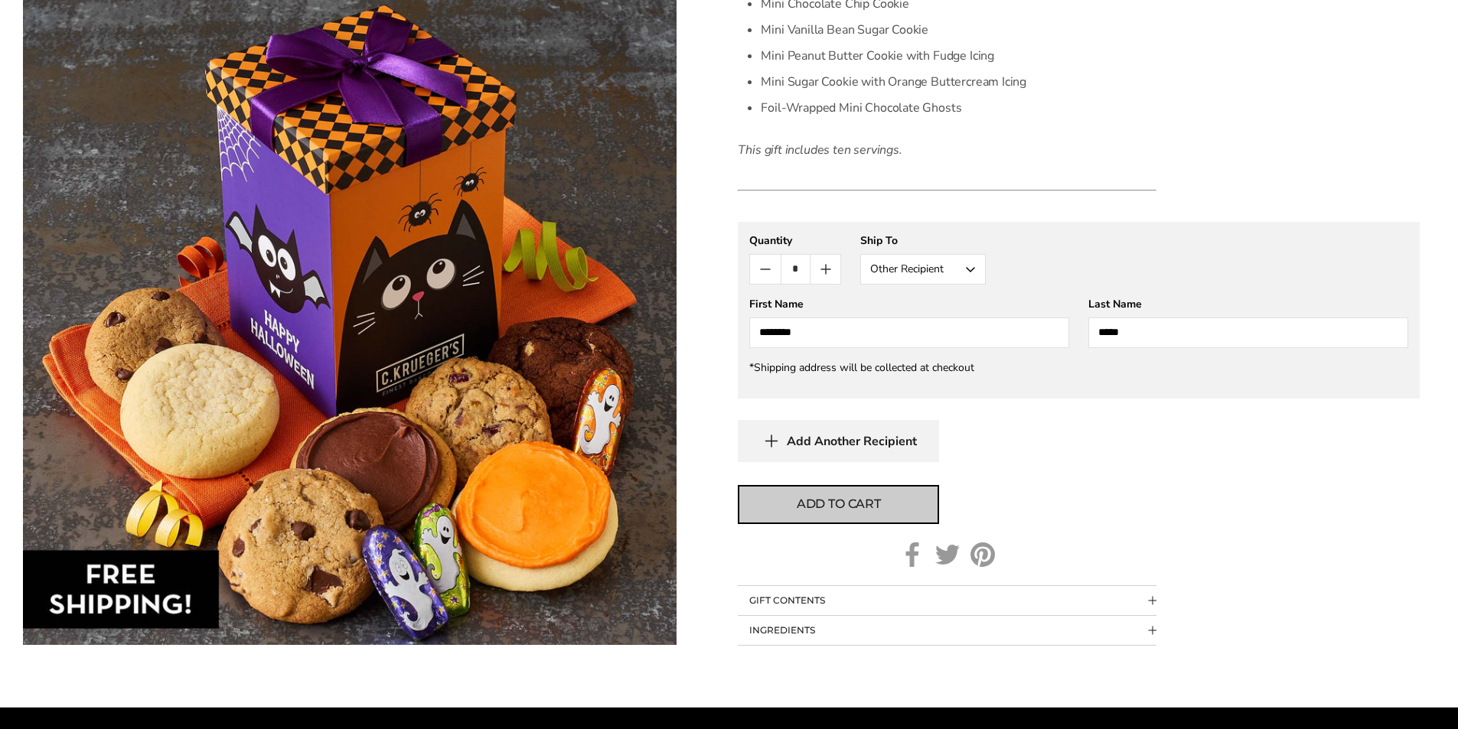
type input "*****"
click at [839, 512] on span "Add to cart" at bounding box center [839, 504] width 84 height 18
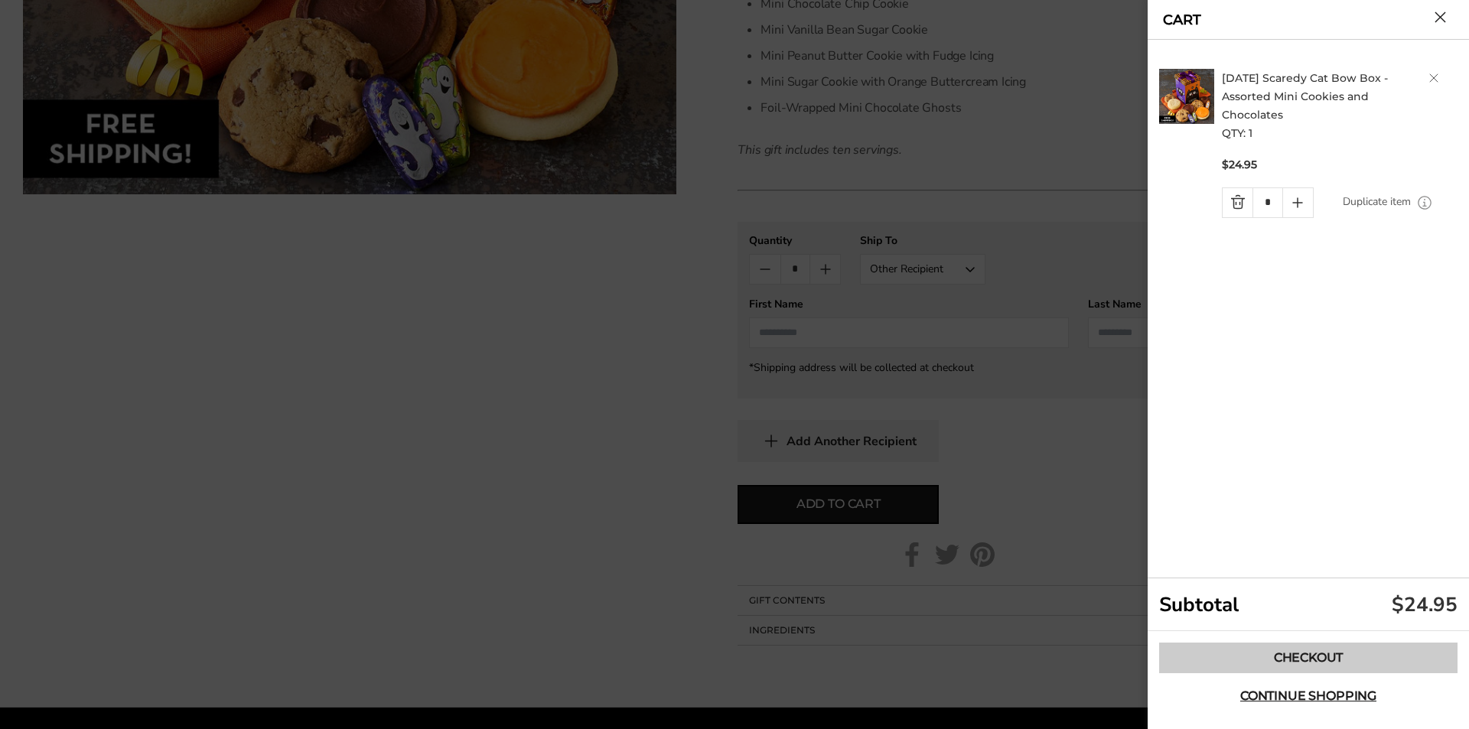
click at [1308, 659] on link "Checkout" at bounding box center [1308, 658] width 298 height 31
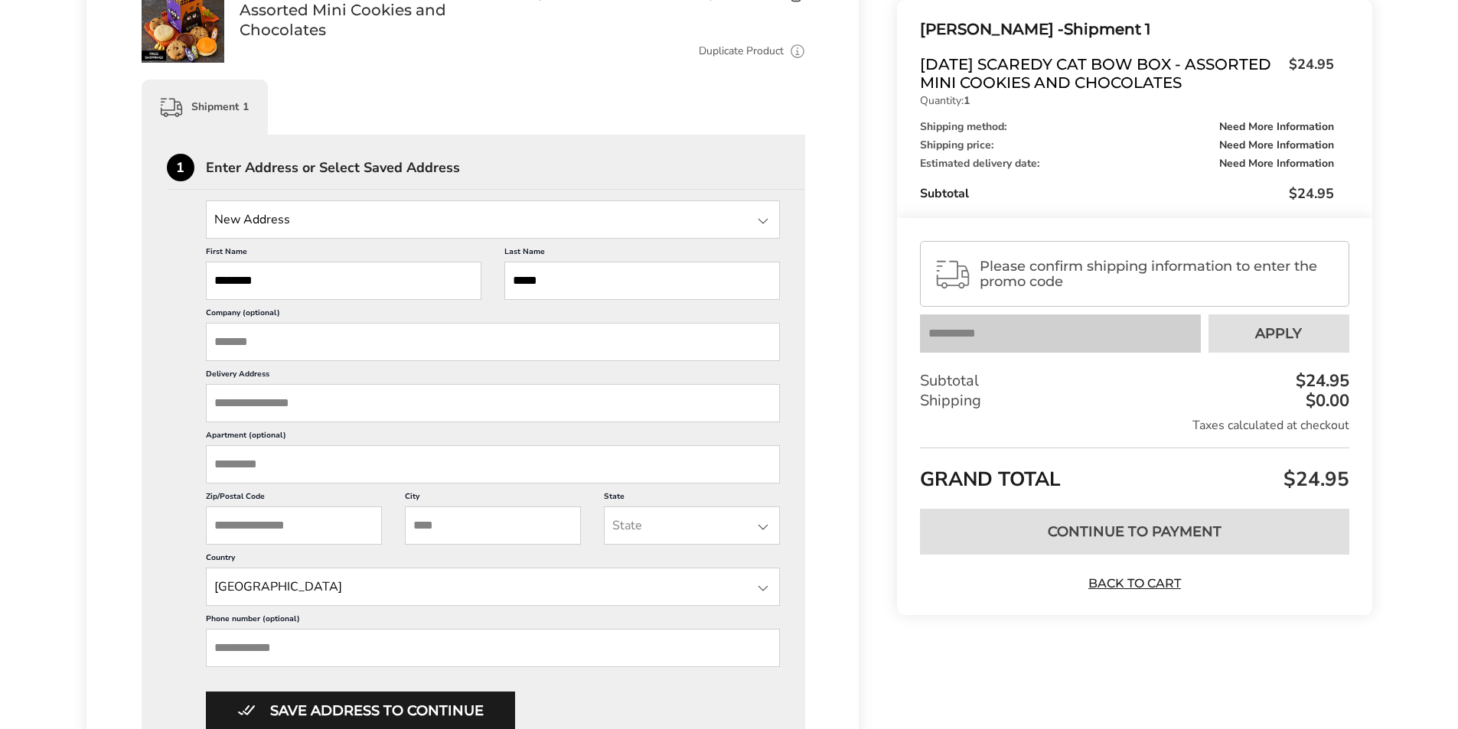
scroll to position [306, 0]
click at [256, 336] on input "Company (optional)" at bounding box center [493, 341] width 575 height 38
click at [237, 399] on input "Delivery Address" at bounding box center [493, 402] width 575 height 38
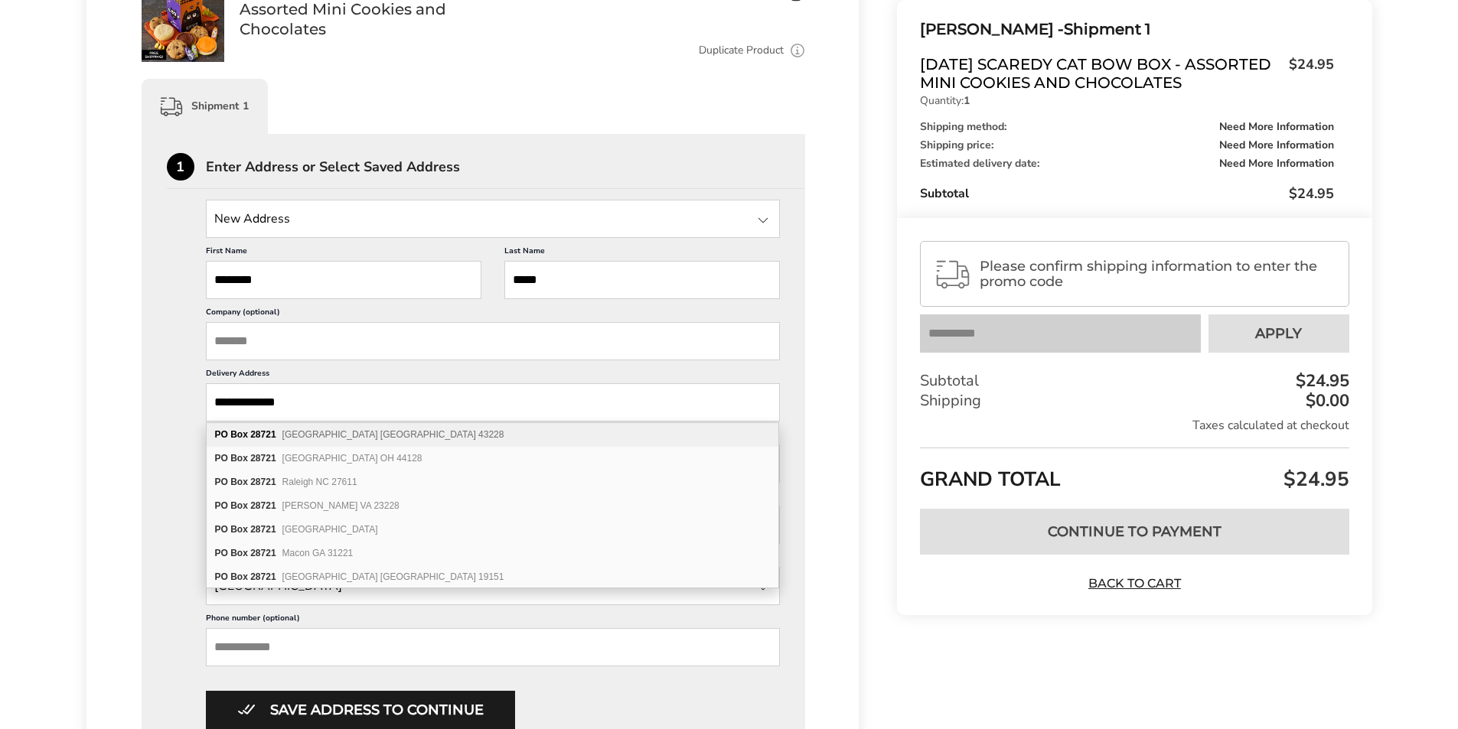
type input "**********"
click at [152, 485] on div "**********" at bounding box center [474, 710] width 664 height 1153
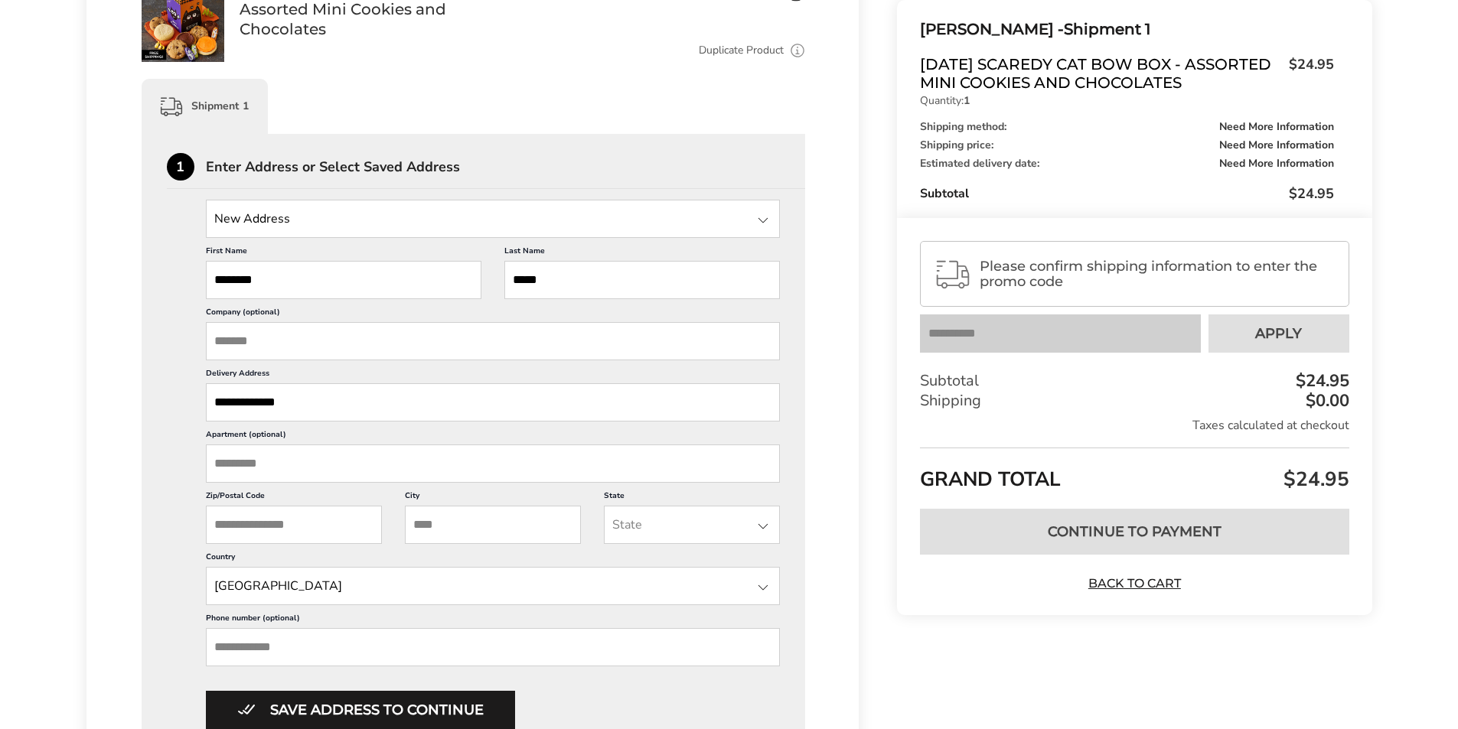
drag, startPoint x: 439, startPoint y: 534, endPoint x: 430, endPoint y: 533, distance: 9.3
click at [439, 534] on input "City" at bounding box center [493, 525] width 176 height 38
type input "**********"
click at [635, 522] on input "State" at bounding box center [692, 525] width 176 height 38
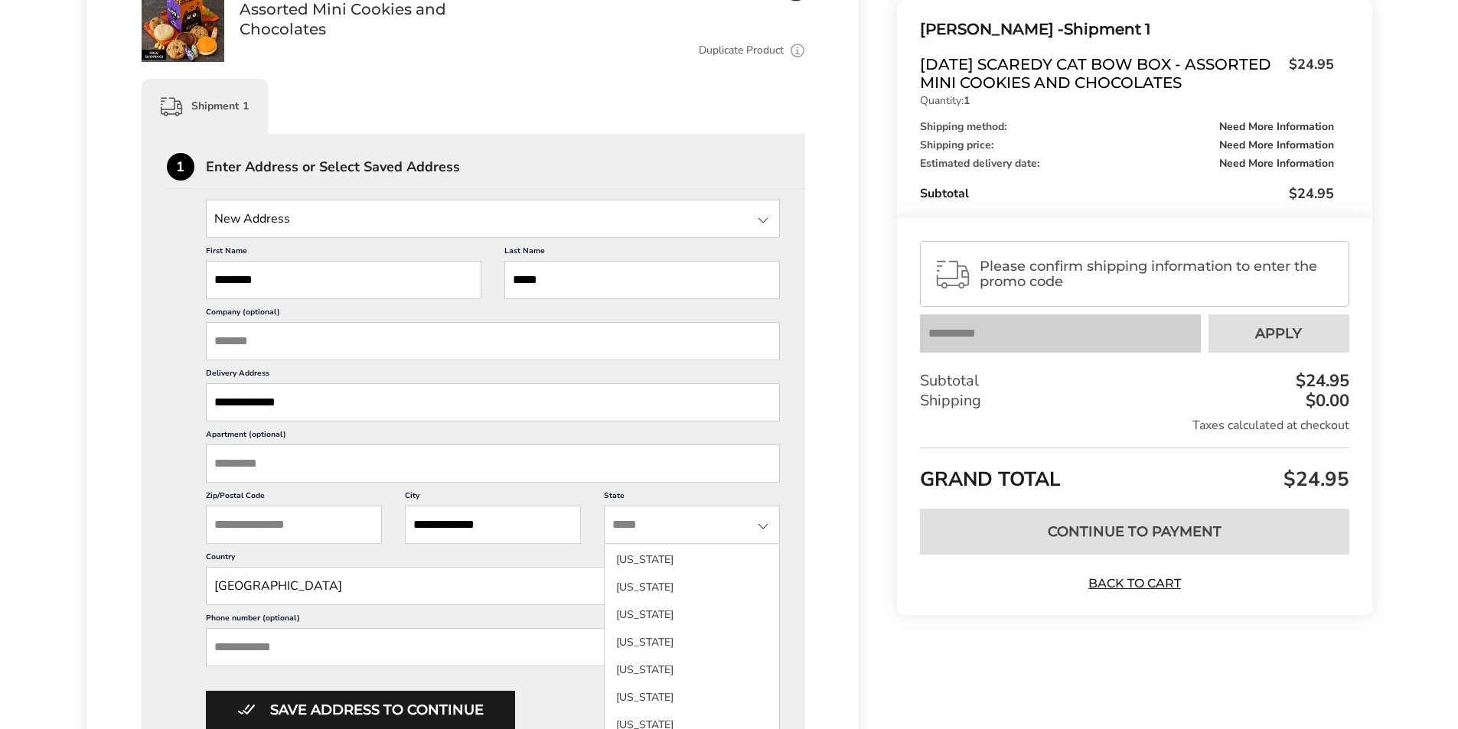
click at [680, 647] on li "North Carolina" at bounding box center [691, 643] width 174 height 28
click at [282, 526] on input "Zip/Postal Code" at bounding box center [294, 525] width 176 height 38
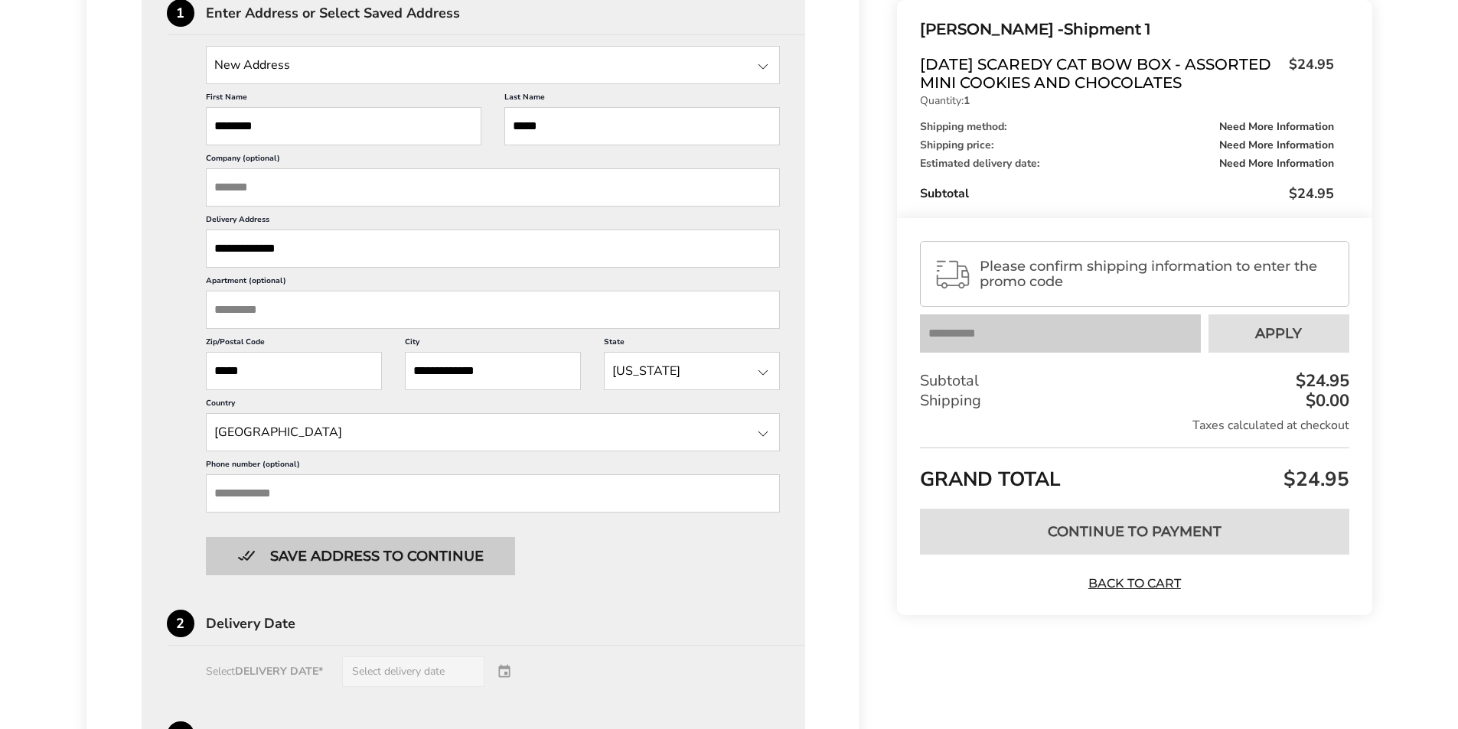
scroll to position [459, 0]
type input "*****"
click at [320, 564] on button "Save address to continue" at bounding box center [360, 557] width 309 height 38
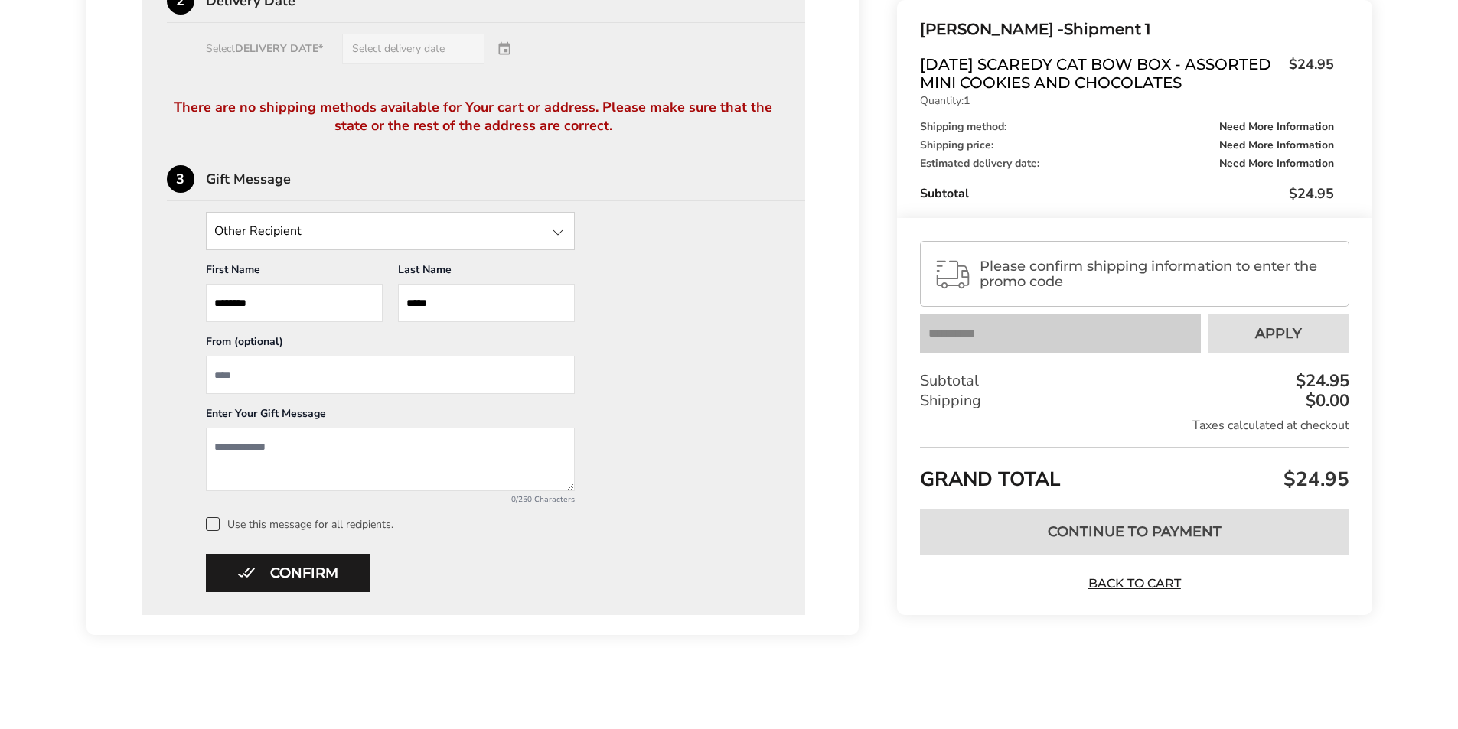
scroll to position [630, 0]
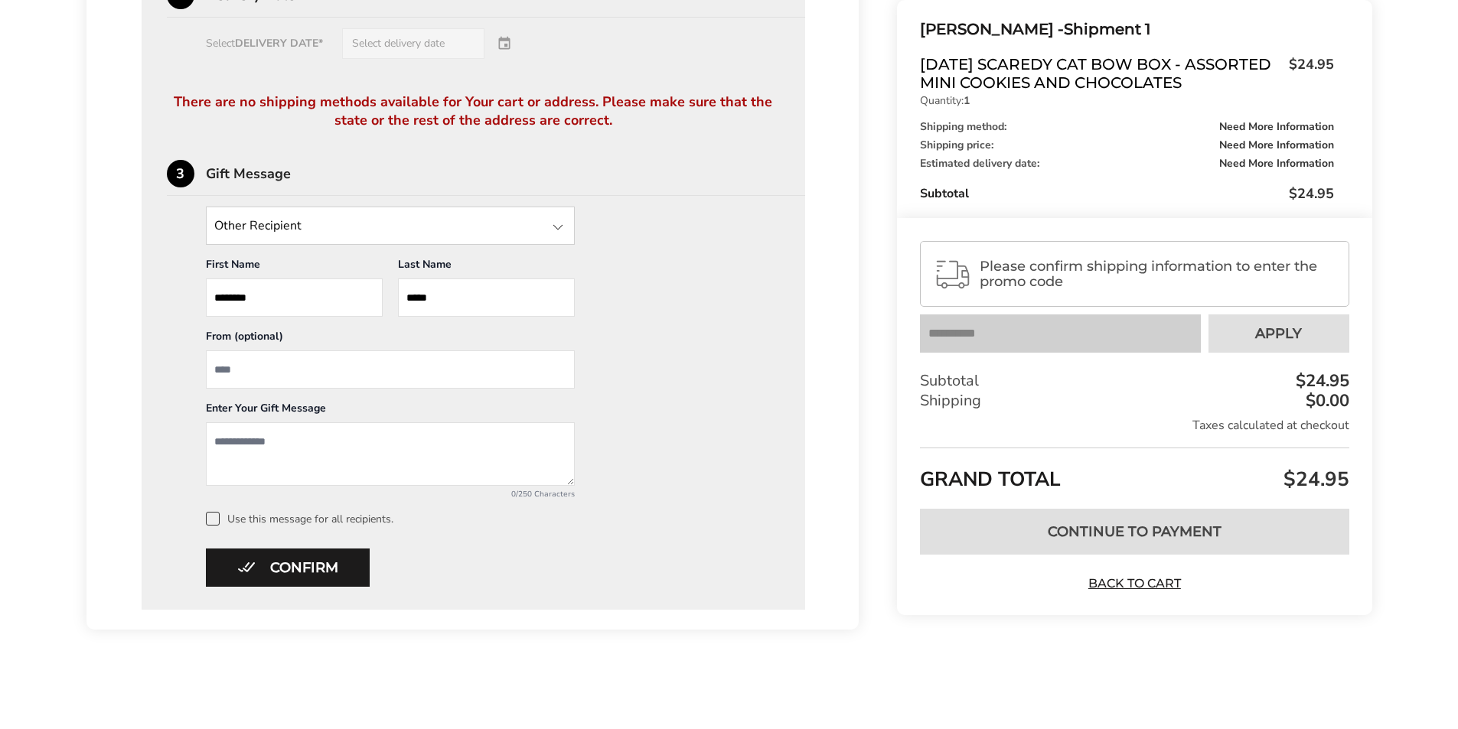
click at [265, 438] on textarea "Add a message" at bounding box center [390, 454] width 369 height 64
click at [355, 455] on textarea "Add a message" at bounding box center [390, 454] width 369 height 64
click at [255, 370] on input "From" at bounding box center [390, 369] width 369 height 38
click at [449, 439] on textarea "**********" at bounding box center [390, 454] width 369 height 64
click at [239, 457] on textarea "**********" at bounding box center [390, 454] width 369 height 64
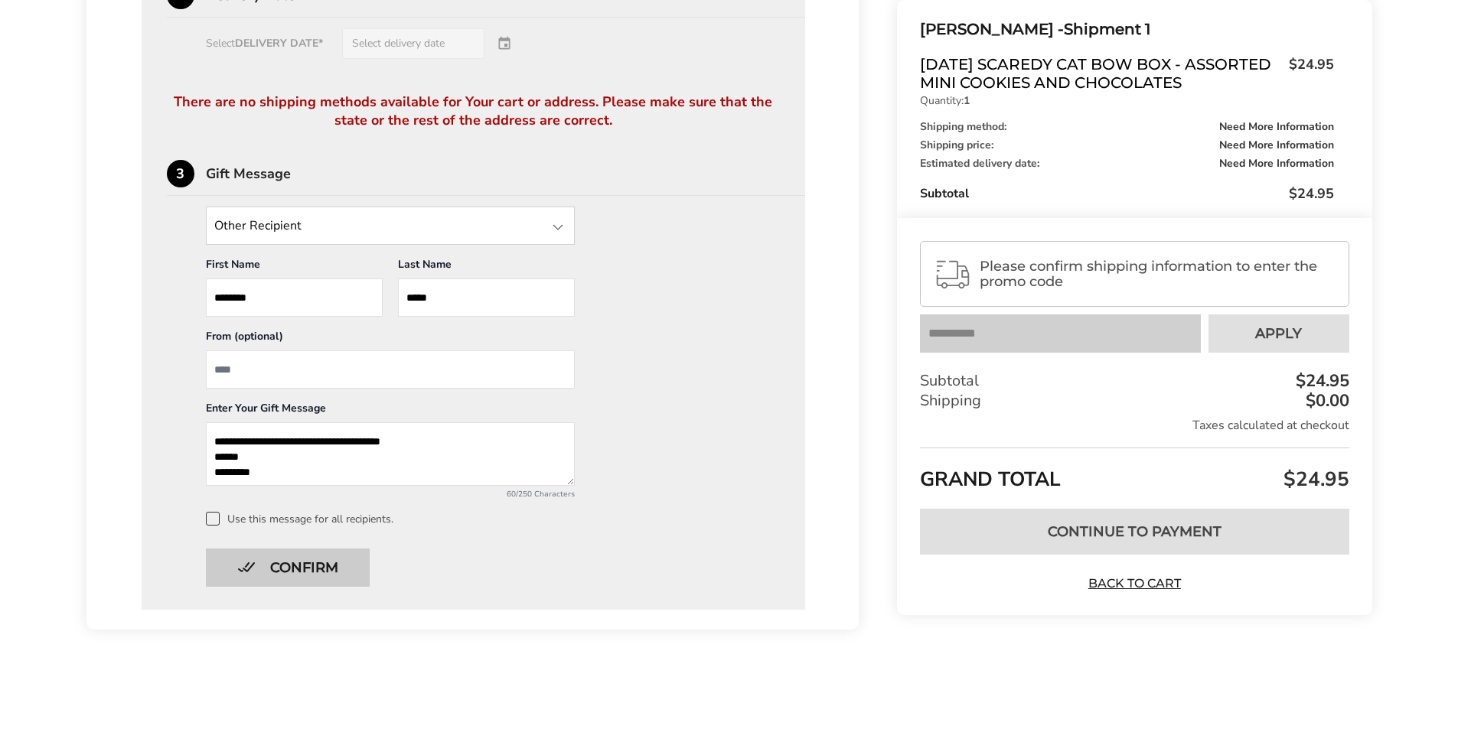
type textarea "**********"
click at [292, 572] on button "Confirm" at bounding box center [288, 568] width 164 height 38
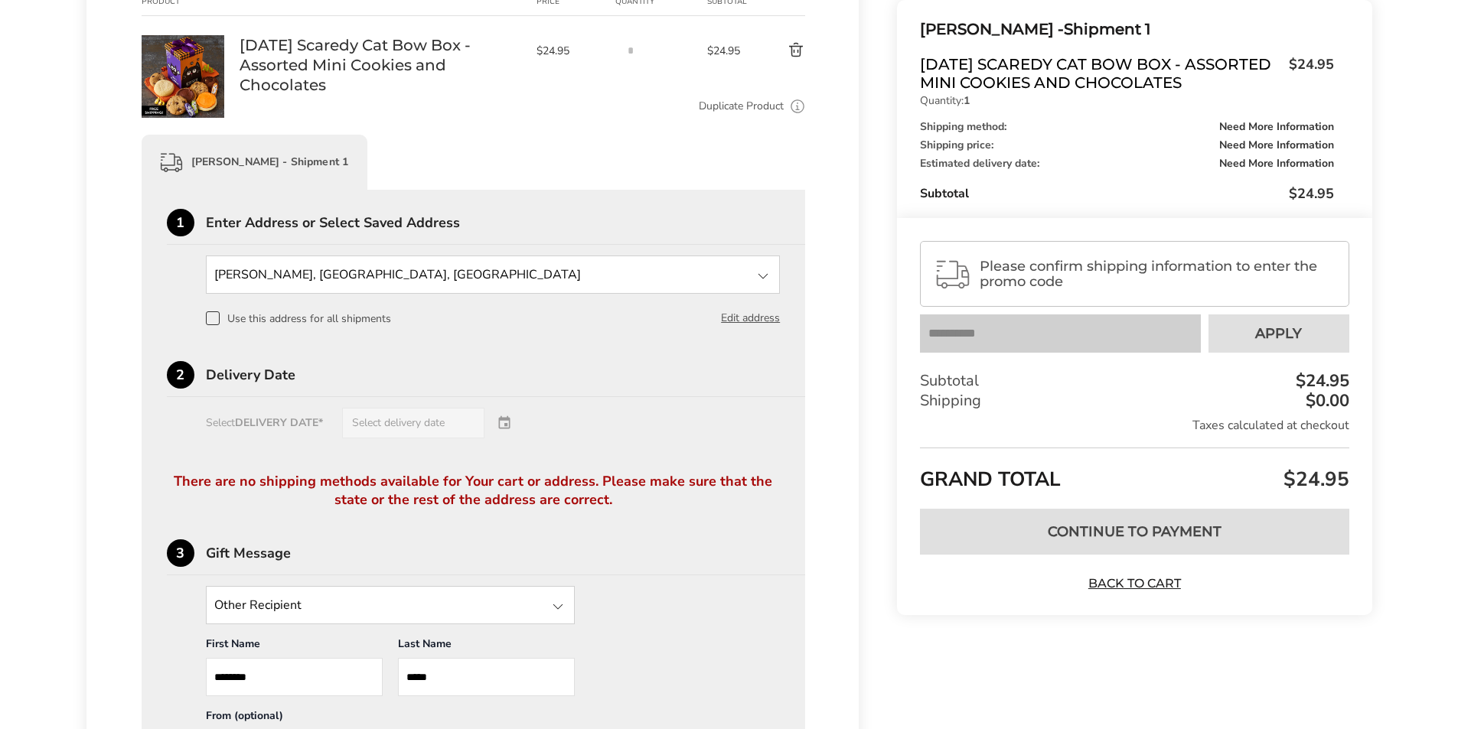
scroll to position [247, 0]
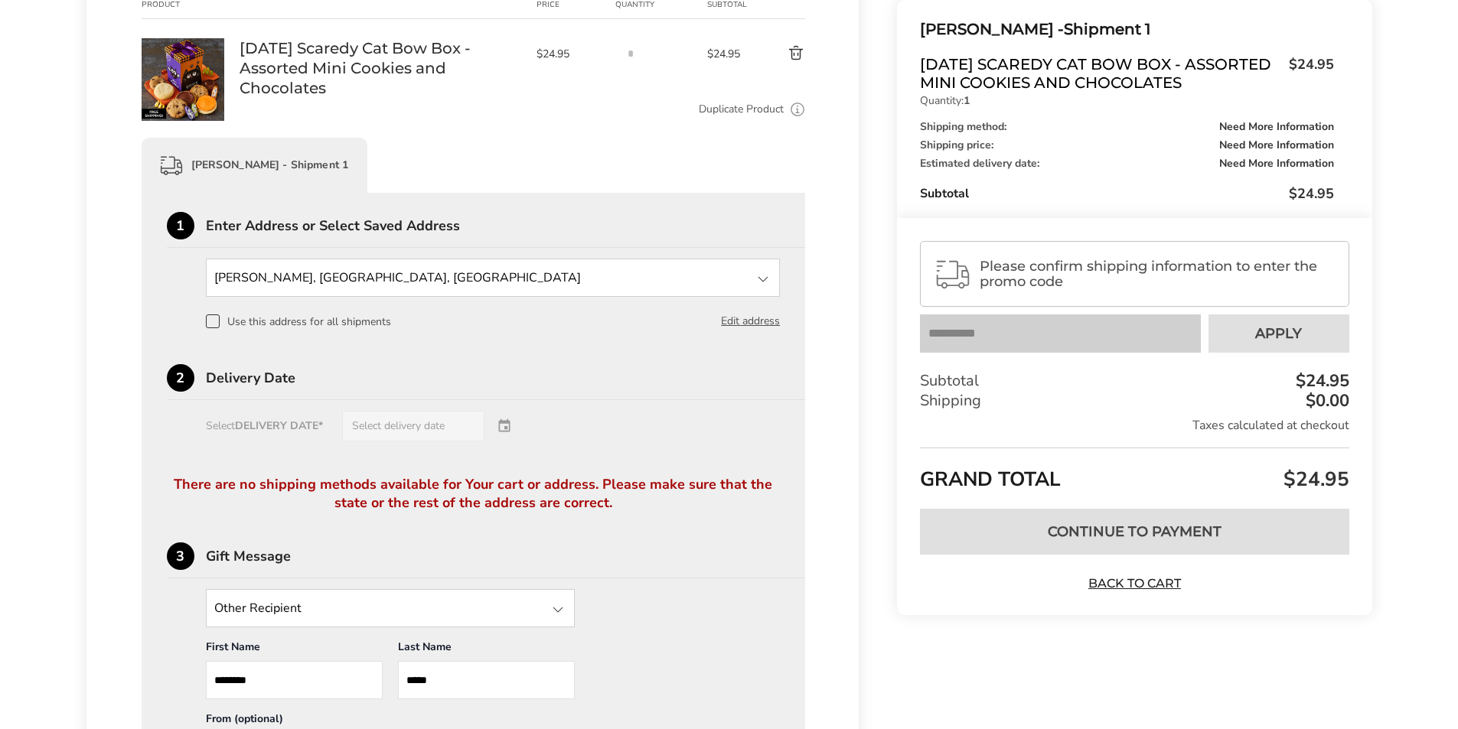
click at [508, 425] on div "Select DELIVERY DATE* Select delivery date" at bounding box center [474, 426] width 614 height 31
click at [757, 323] on button "Edit address" at bounding box center [750, 321] width 59 height 17
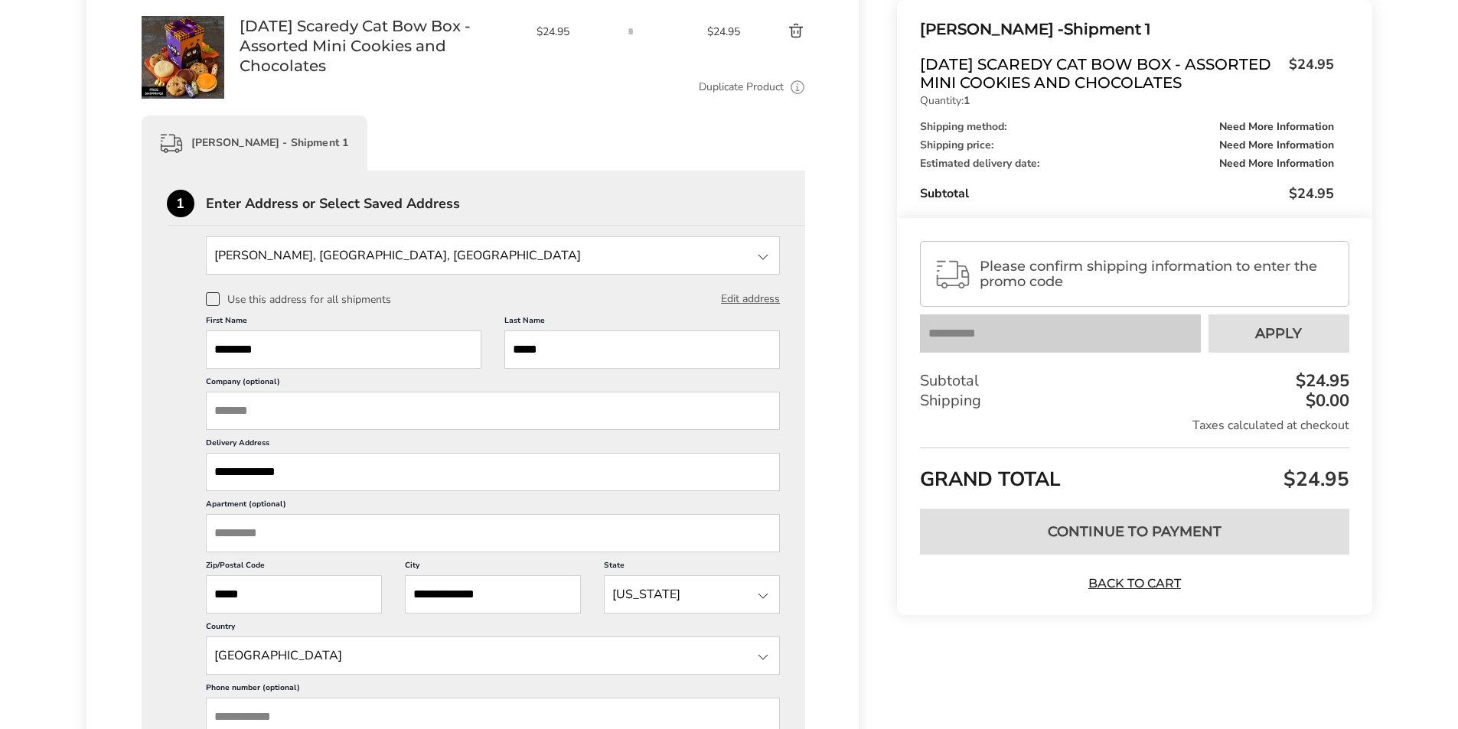
scroll to position [306, 0]
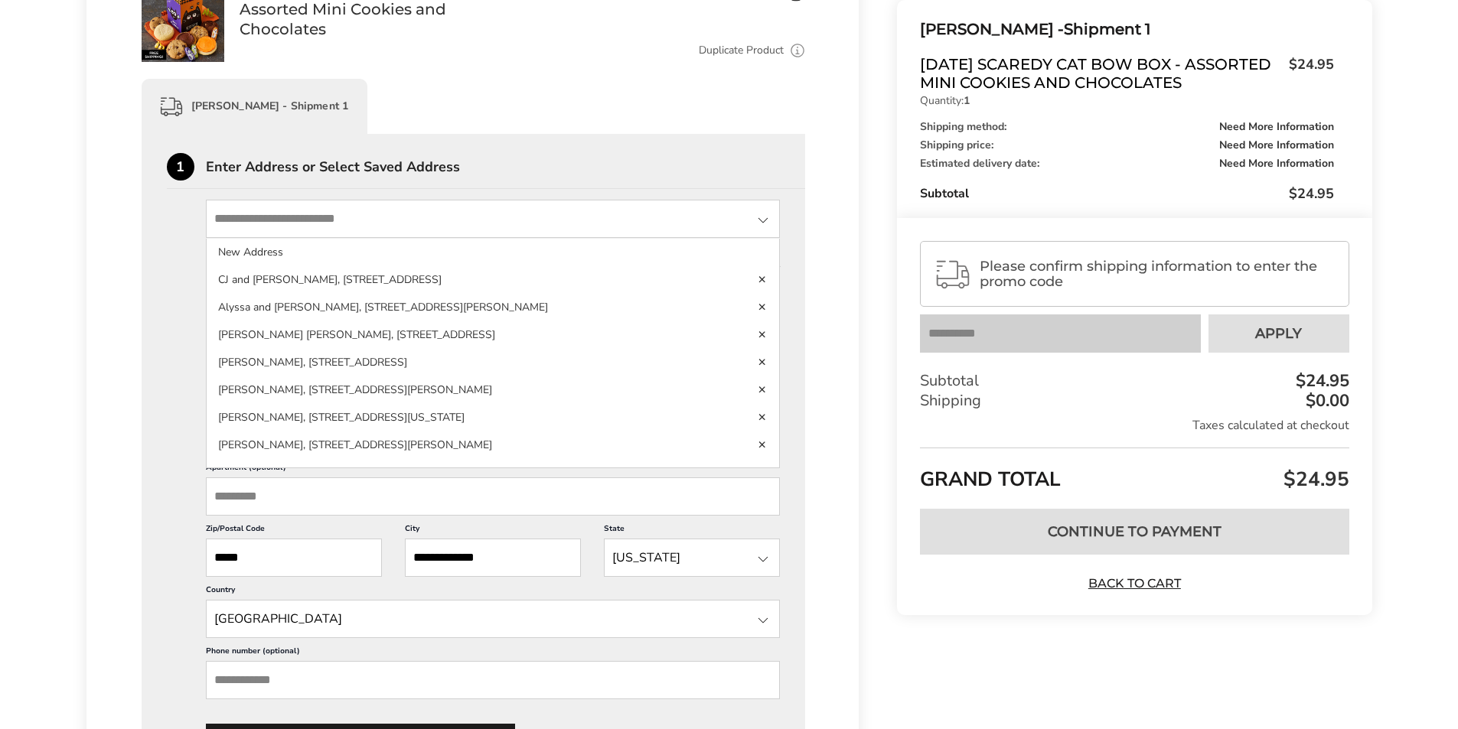
drag, startPoint x: 303, startPoint y: 221, endPoint x: 400, endPoint y: 224, distance: 97.2
click at [400, 224] on input "State" at bounding box center [493, 219] width 575 height 38
drag, startPoint x: 149, startPoint y: 317, endPoint x: 161, endPoint y: 315, distance: 11.6
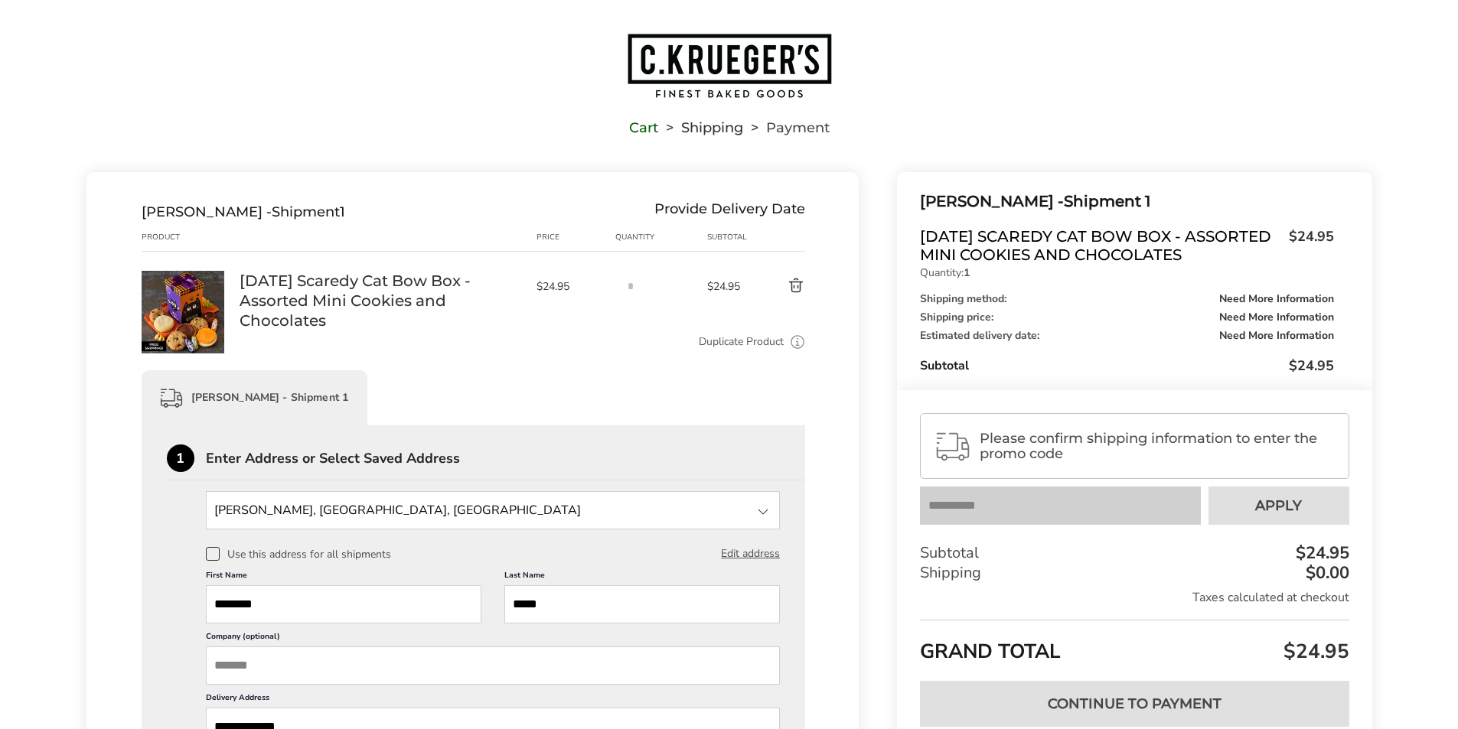
scroll to position [0, 0]
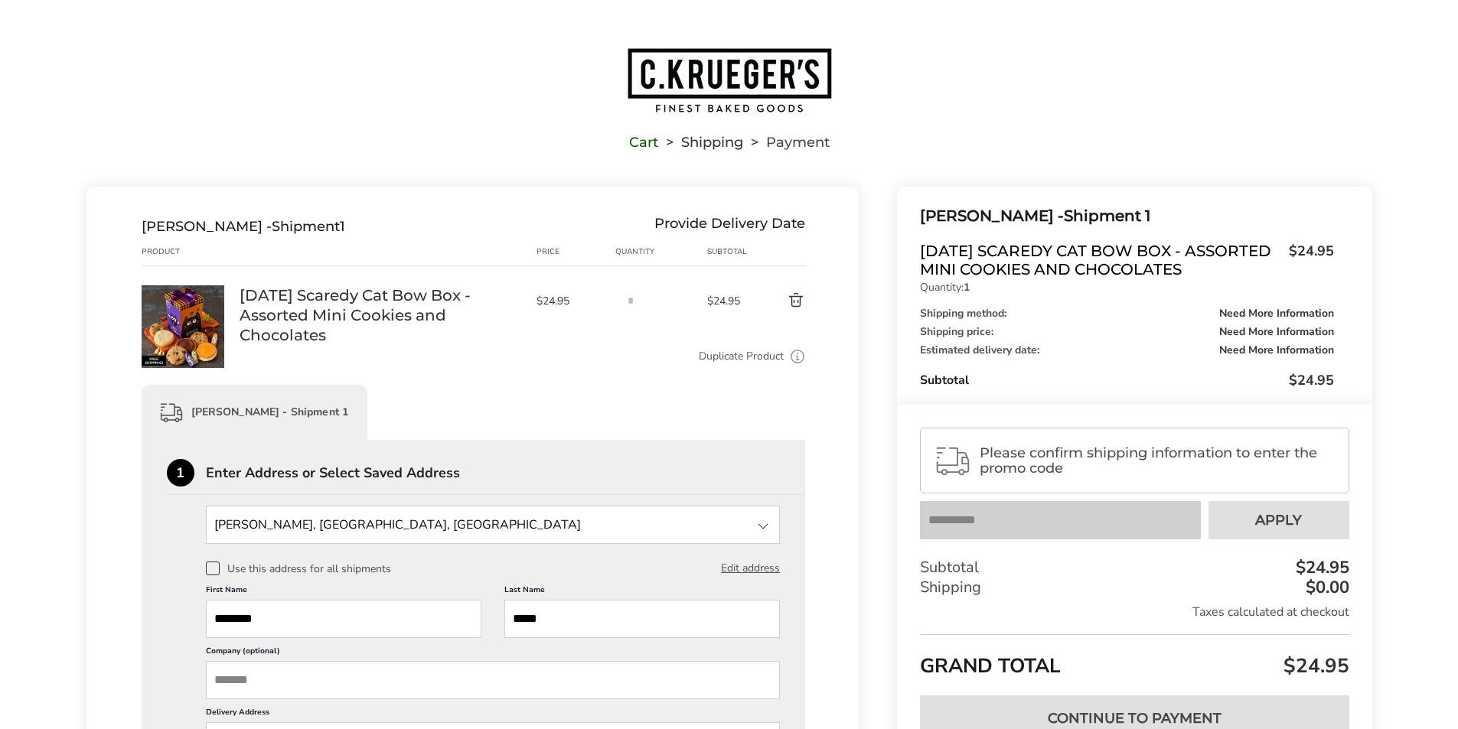
click at [803, 298] on button "Delete product" at bounding box center [778, 301] width 54 height 18
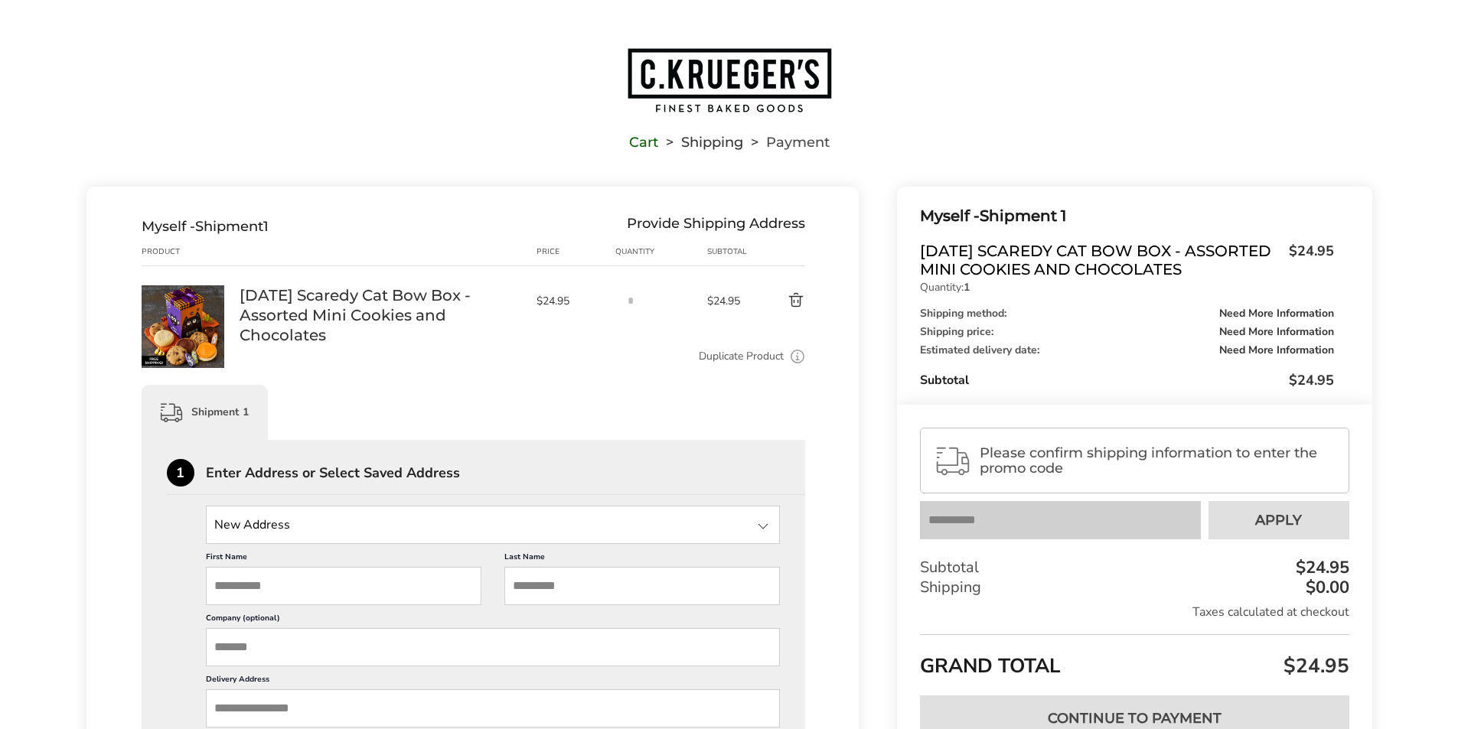
drag, startPoint x: 718, startPoint y: 65, endPoint x: 594, endPoint y: 25, distance: 130.9
click at [718, 65] on img "Go to home page" at bounding box center [729, 80] width 207 height 67
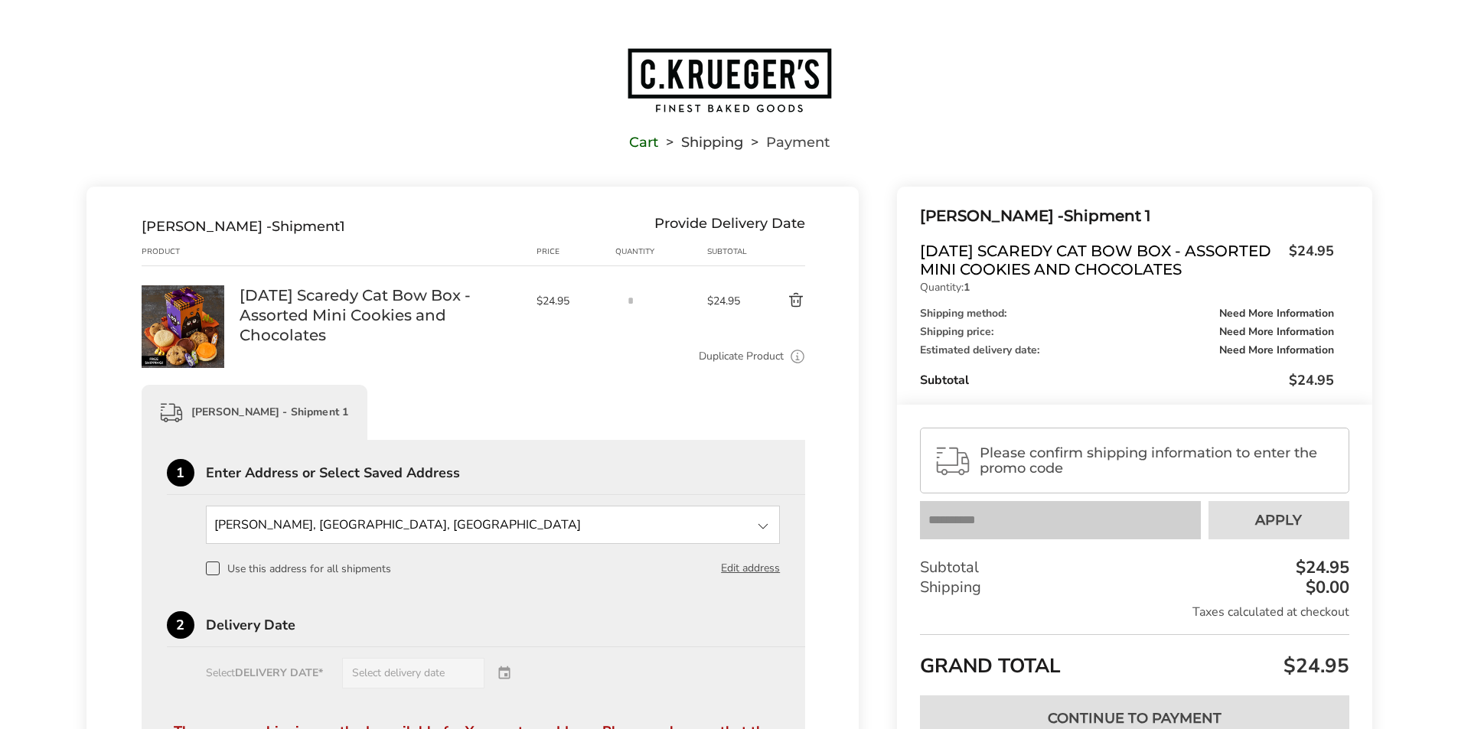
click at [697, 72] on img "Go to home page" at bounding box center [729, 80] width 207 height 67
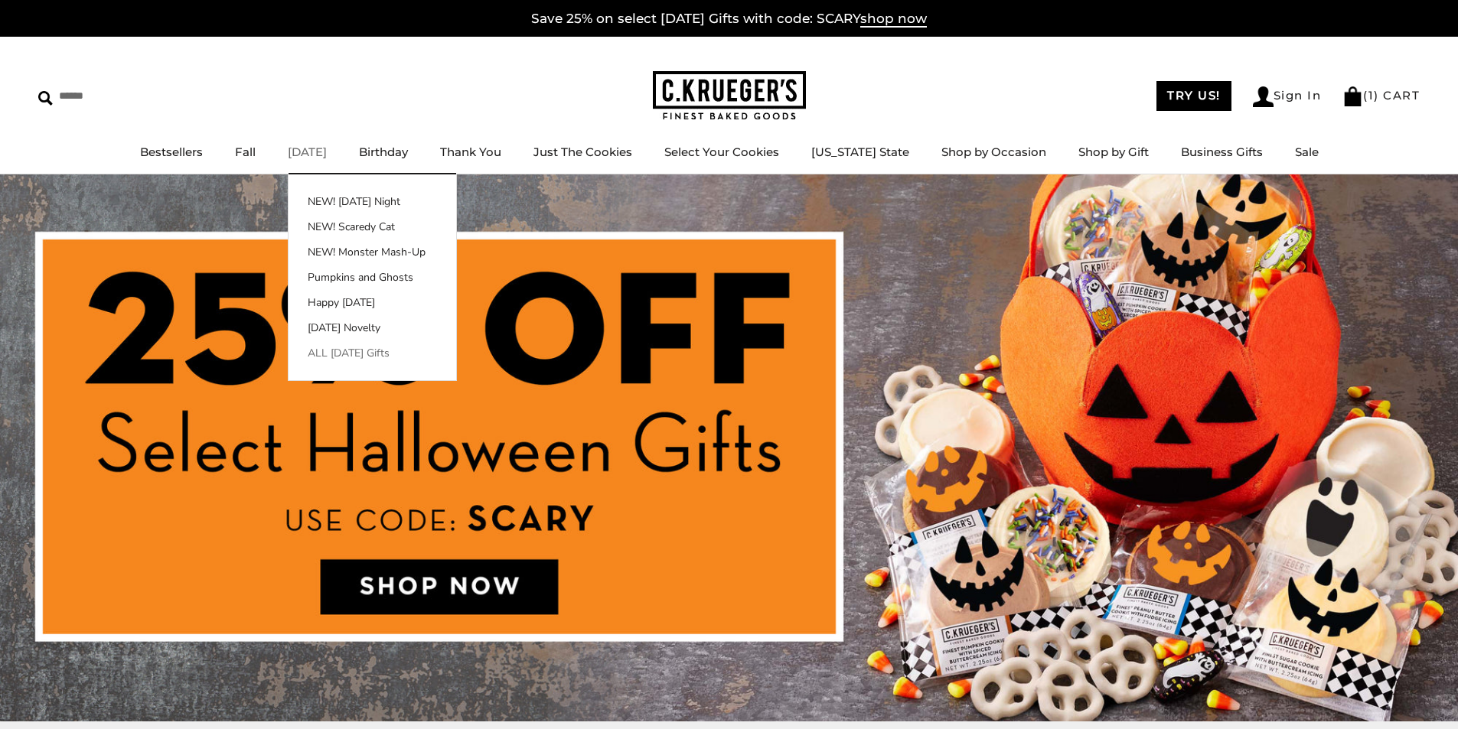
click at [391, 357] on link "ALL [DATE] Gifts" at bounding box center [372, 353] width 168 height 16
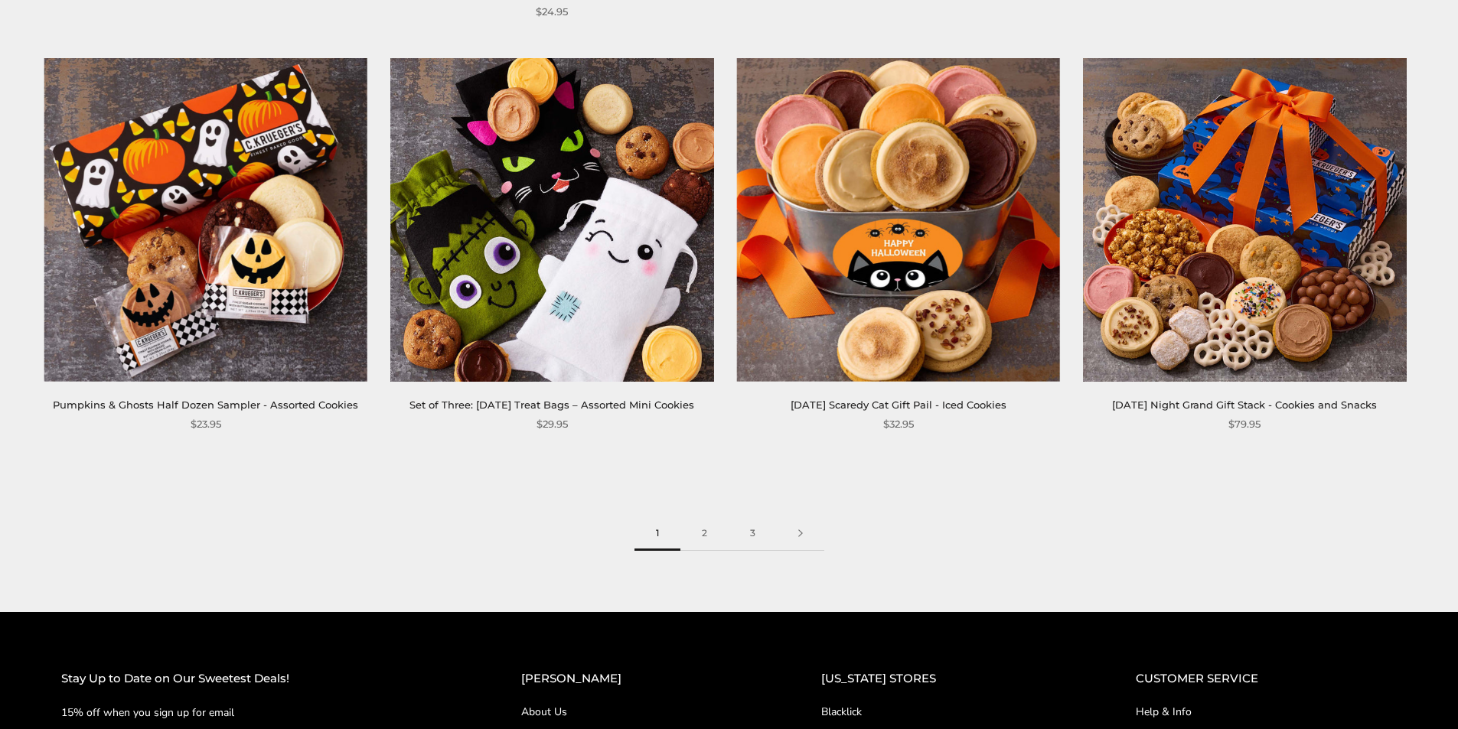
scroll to position [2372, 0]
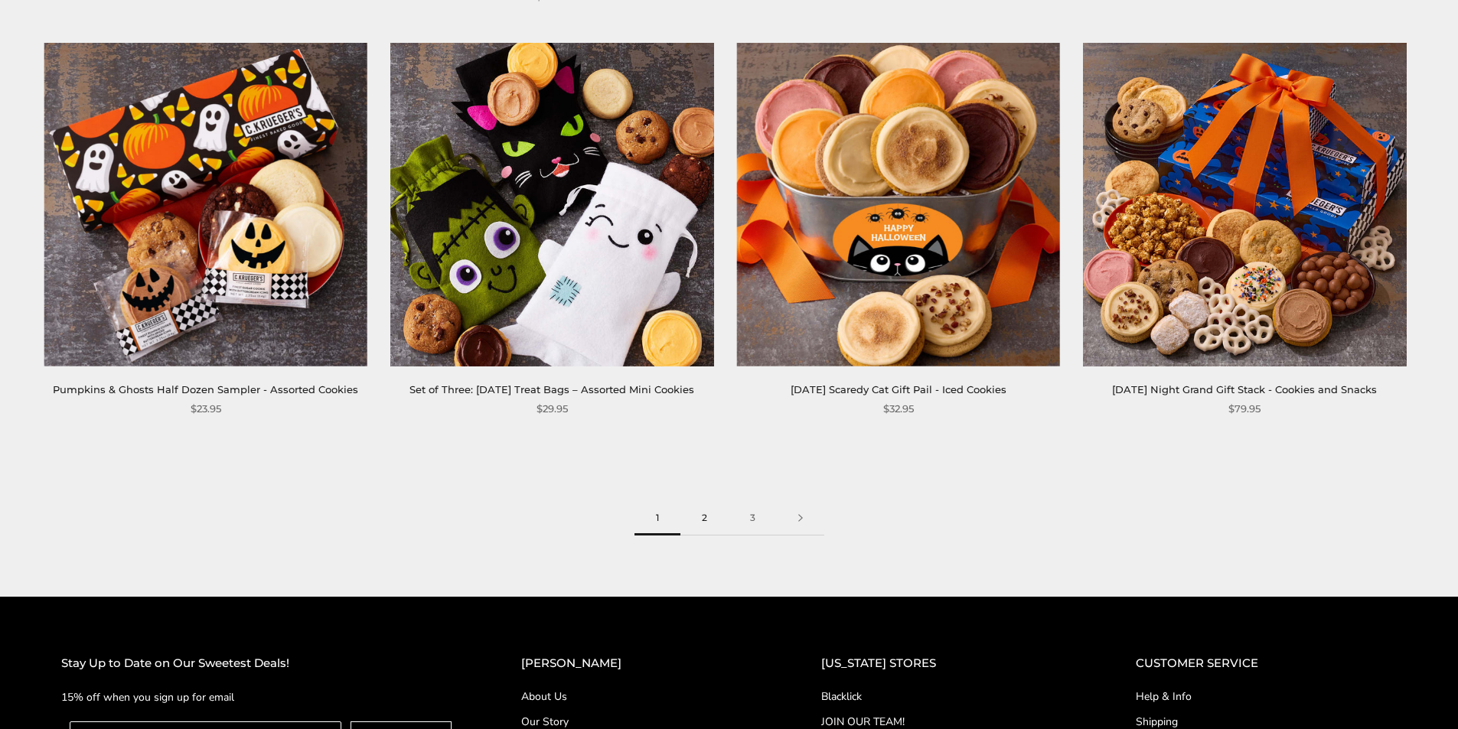
click at [706, 536] on link "2" at bounding box center [704, 518] width 48 height 34
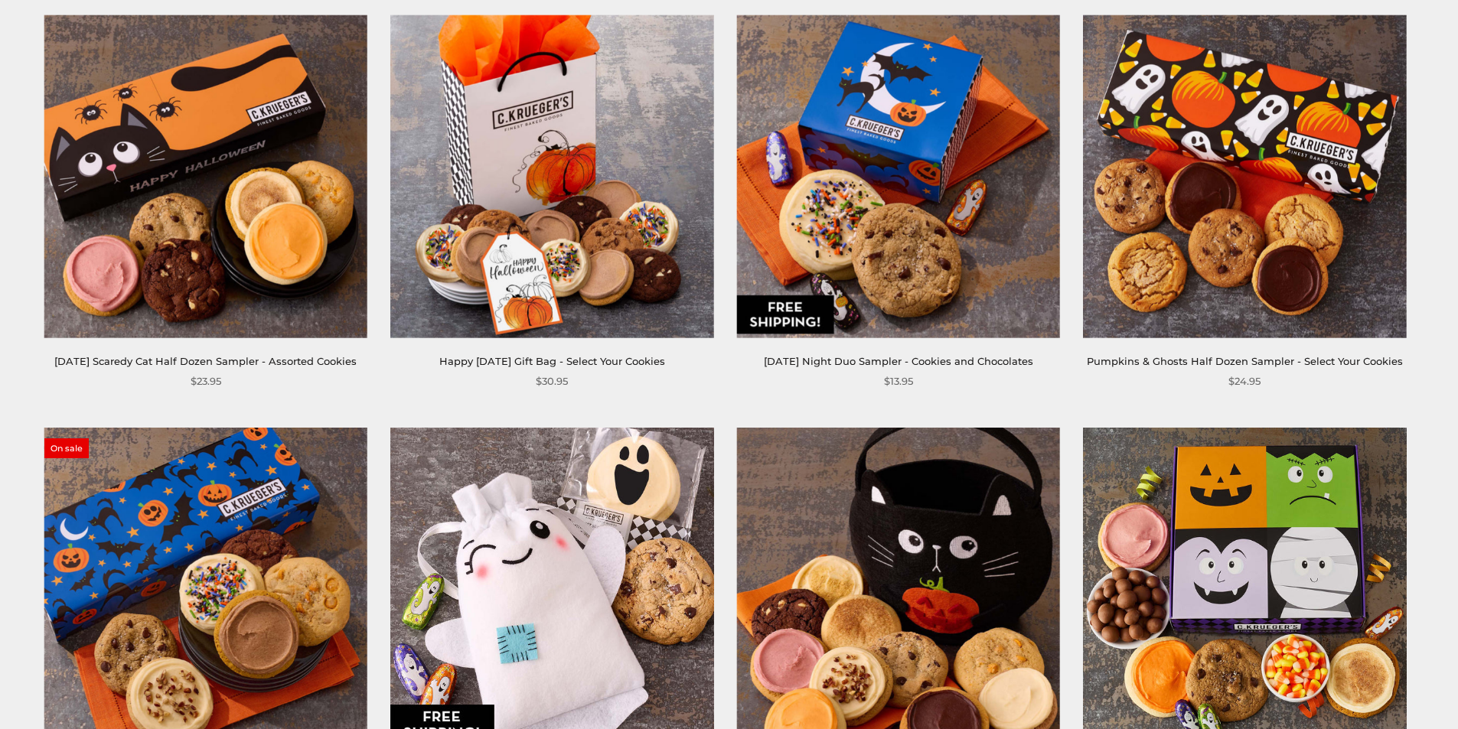
scroll to position [306, 0]
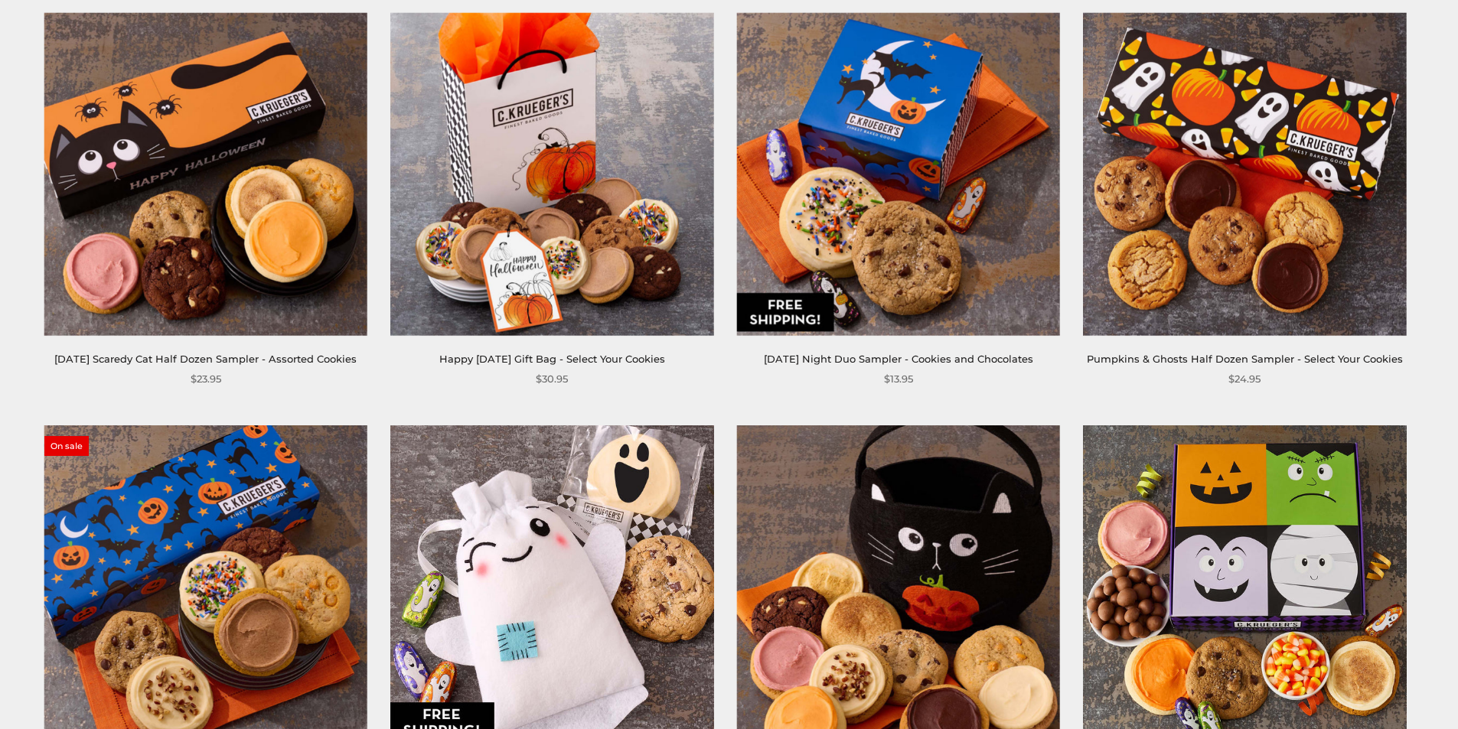
click at [890, 180] on img at bounding box center [898, 174] width 323 height 323
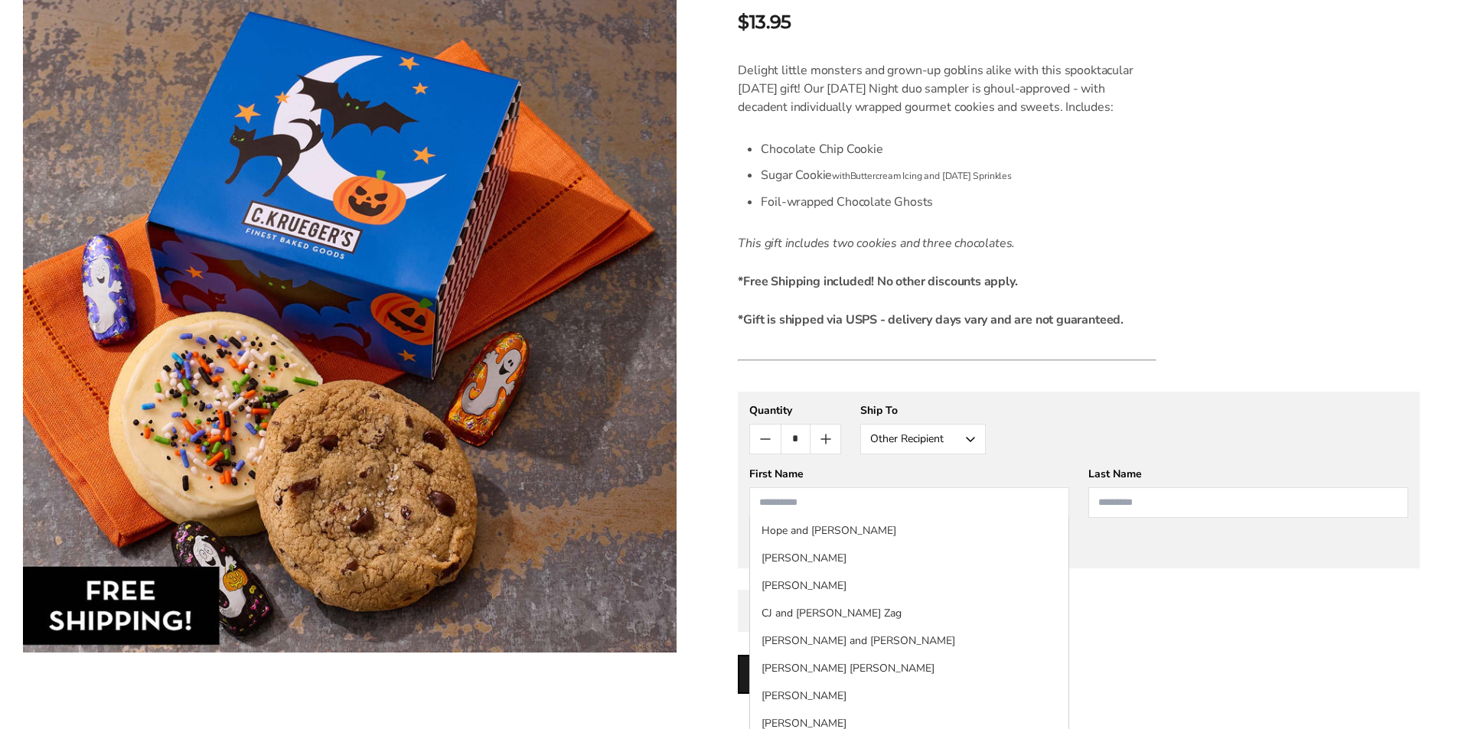
click at [824, 496] on input "First Name" at bounding box center [909, 502] width 320 height 31
type input "********"
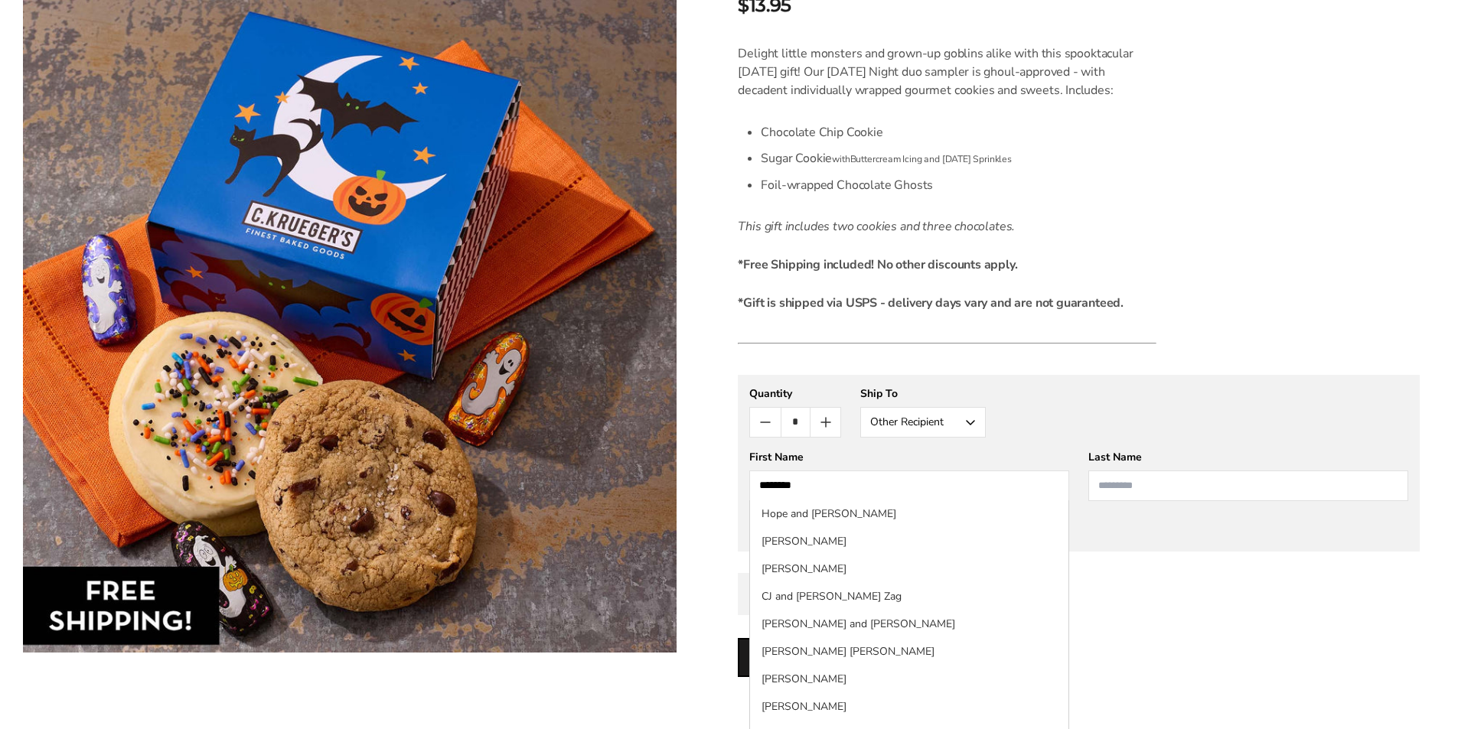
click at [1162, 485] on input "Last Name" at bounding box center [1248, 486] width 320 height 31
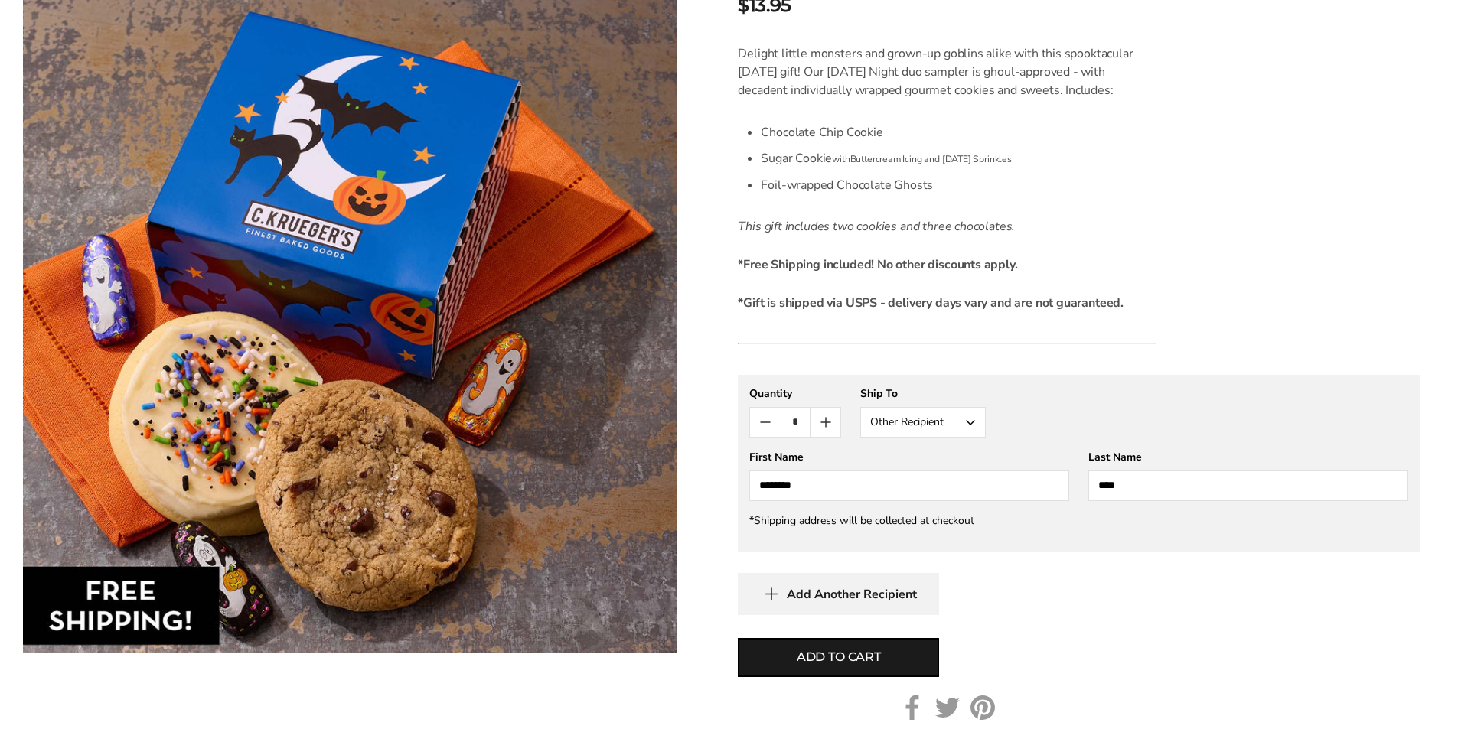
type input "*****"
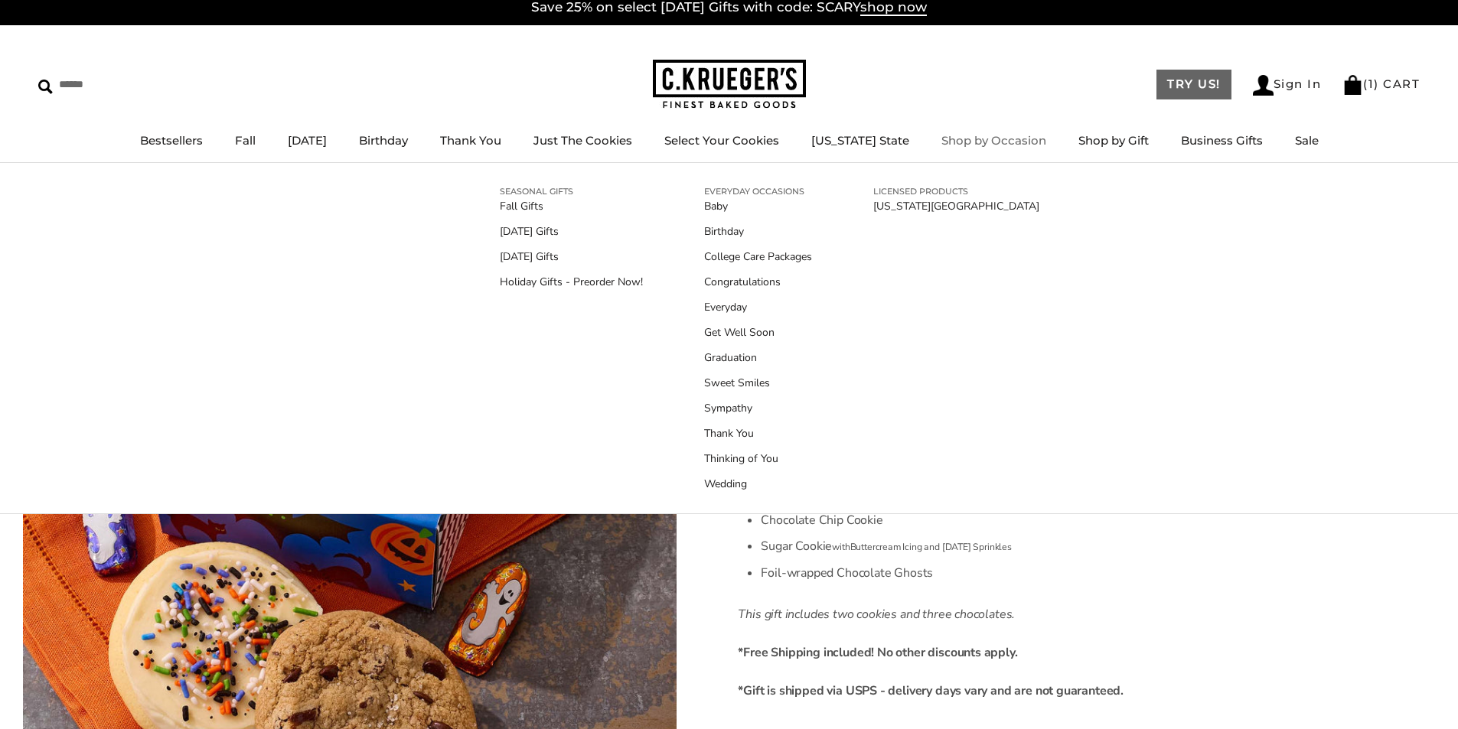
scroll to position [0, 0]
